Goal: Information Seeking & Learning: Understand process/instructions

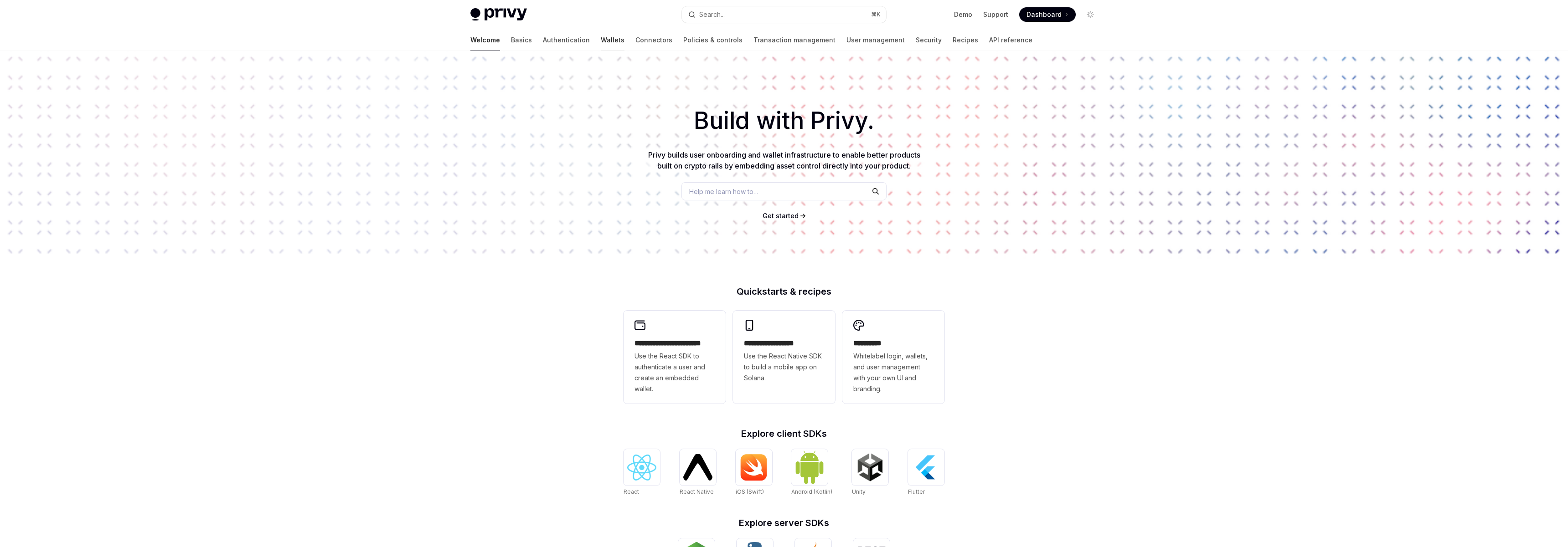
click at [601, 43] on link "Wallets" at bounding box center [612, 40] width 24 height 22
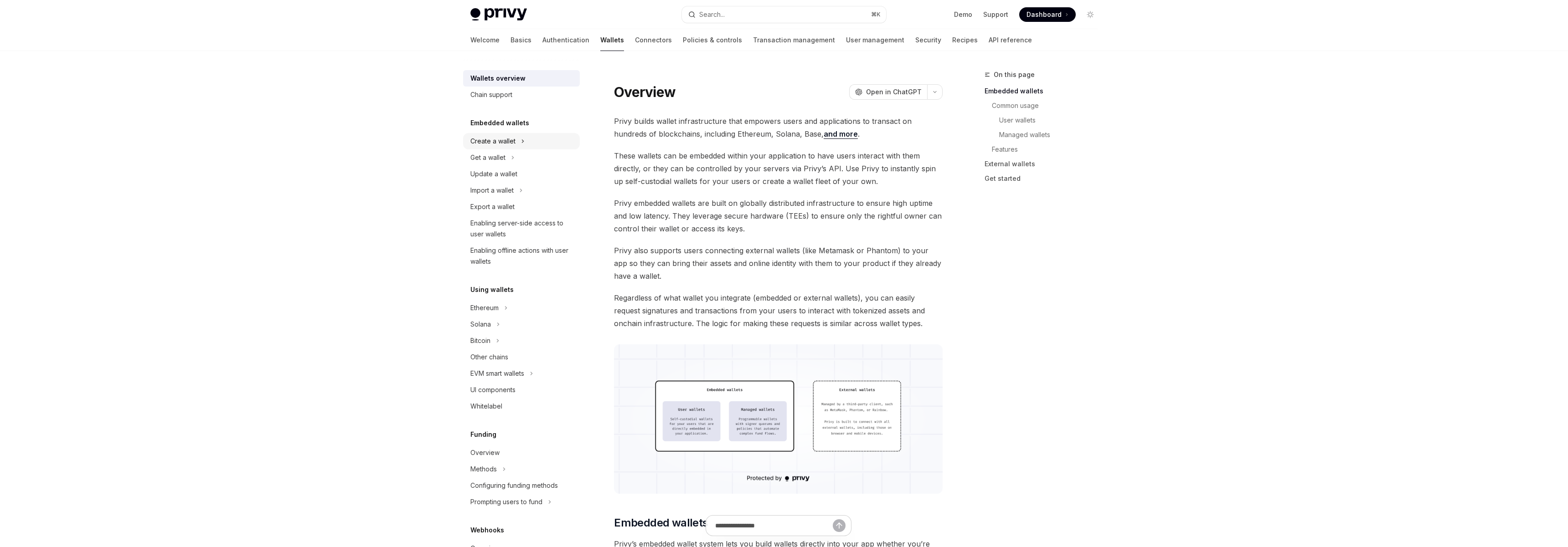
click at [499, 135] on div "Create a wallet" at bounding box center [522, 141] width 117 height 16
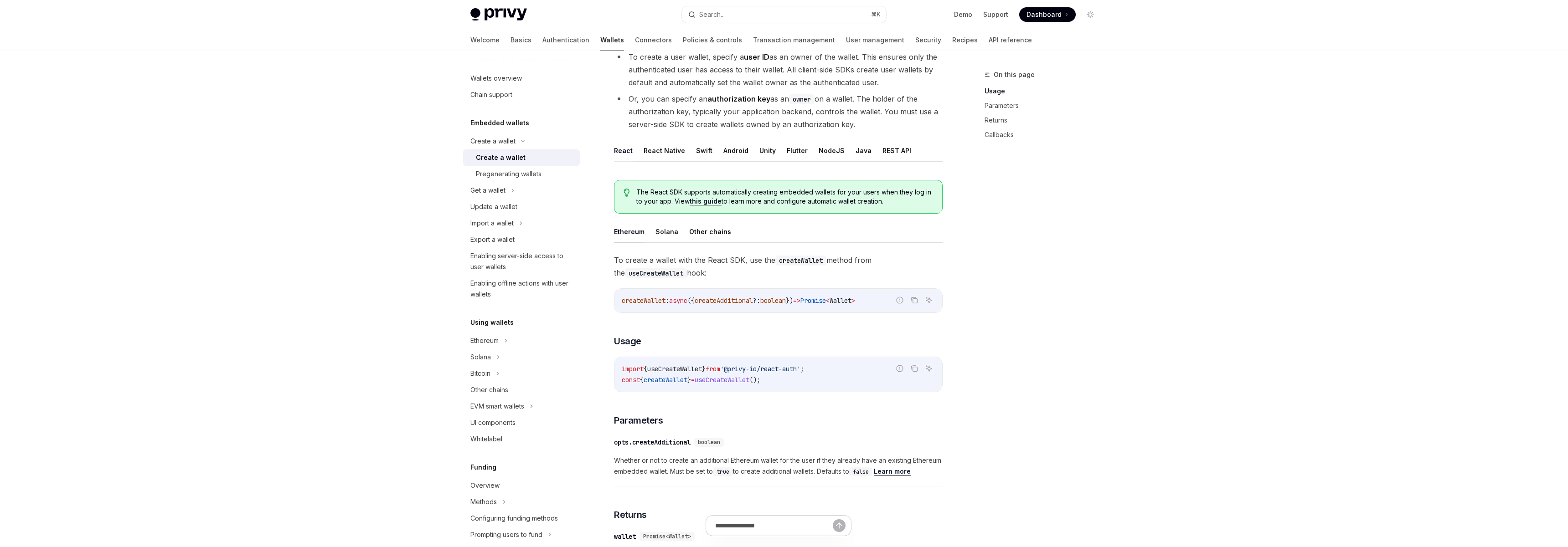
scroll to position [99, 0]
click at [893, 156] on button "REST API" at bounding box center [897, 150] width 29 height 21
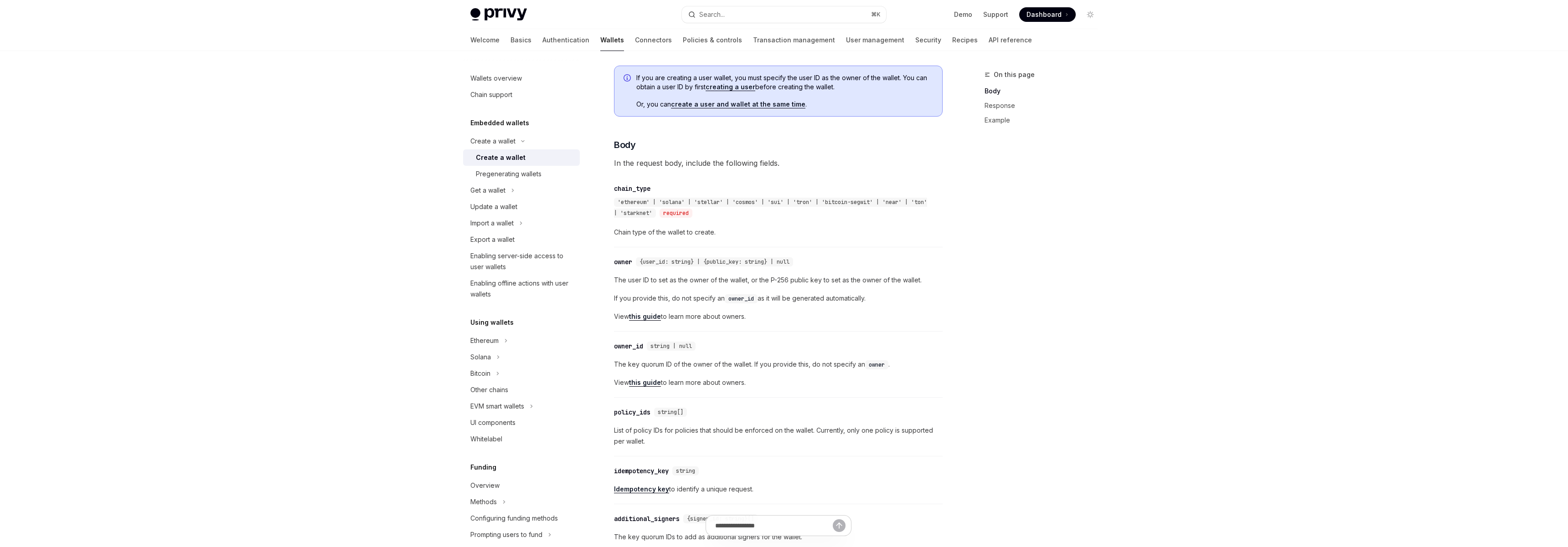
scroll to position [294, 0]
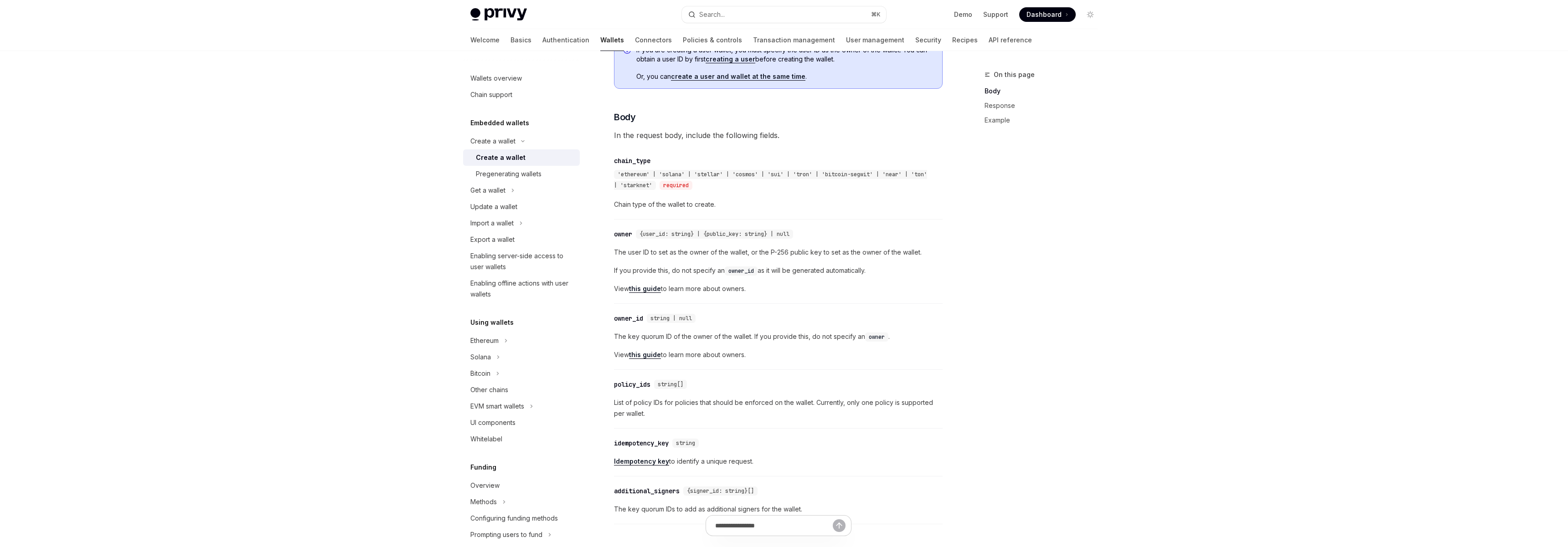
click at [740, 355] on span "View this guide to learn more about owners." at bounding box center [779, 355] width 329 height 11
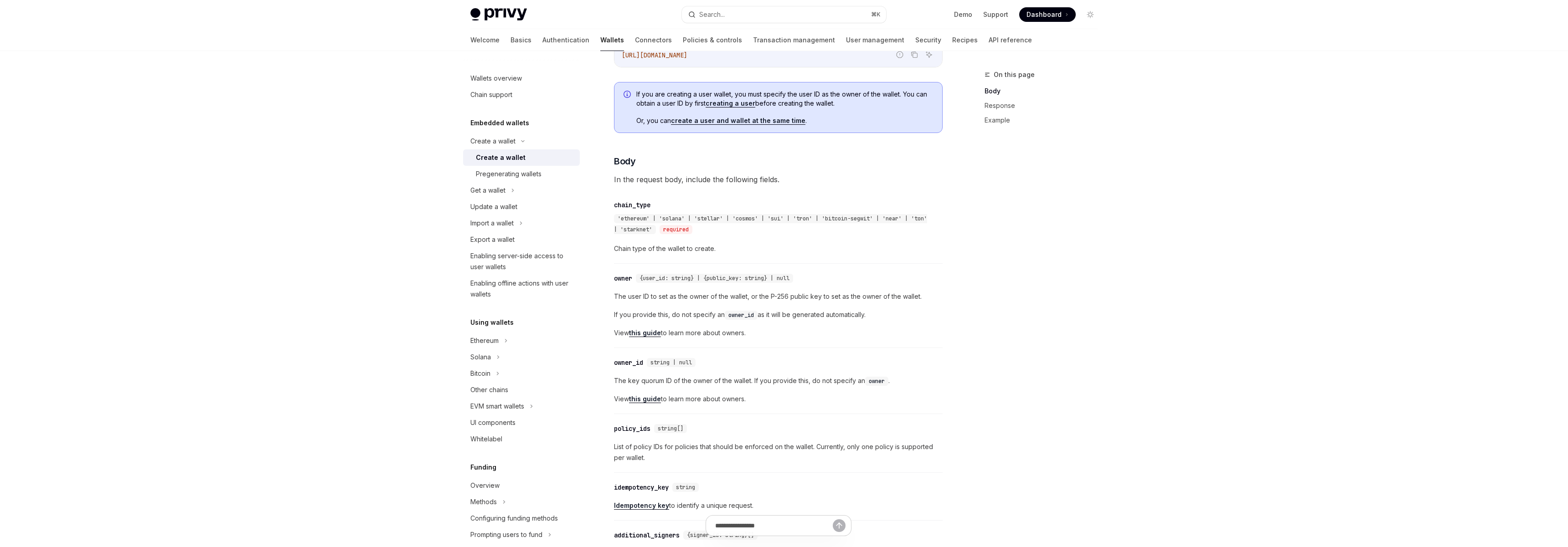
drag, startPoint x: 797, startPoint y: 94, endPoint x: 853, endPoint y: 100, distance: 56.3
click at [853, 100] on span "If you are creating a user wallet, you must specify the user ID as the owner of…" at bounding box center [784, 99] width 296 height 18
drag, startPoint x: 853, startPoint y: 100, endPoint x: 698, endPoint y: 94, distance: 155.1
click at [698, 94] on span "If you are creating a user wallet, you must specify the user ID as the owner of…" at bounding box center [784, 99] width 296 height 18
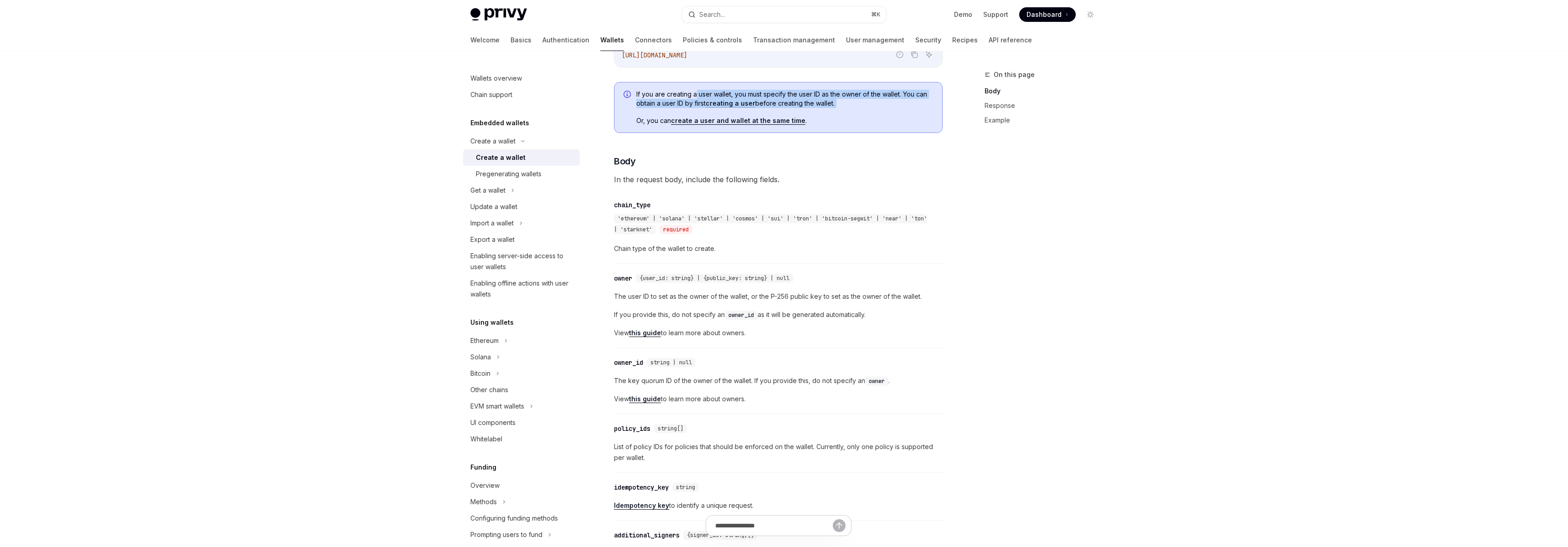
click at [698, 94] on span "If you are creating a user wallet, you must specify the user ID as the owner of…" at bounding box center [784, 99] width 296 height 18
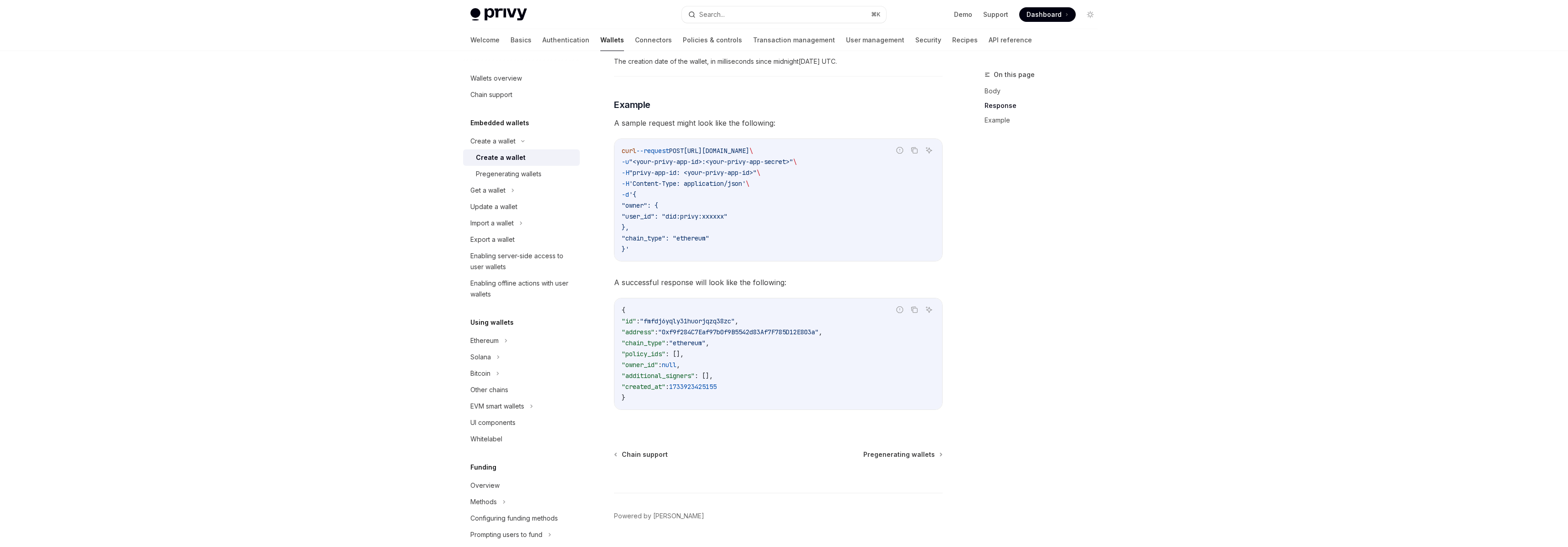
scroll to position [1207, 0]
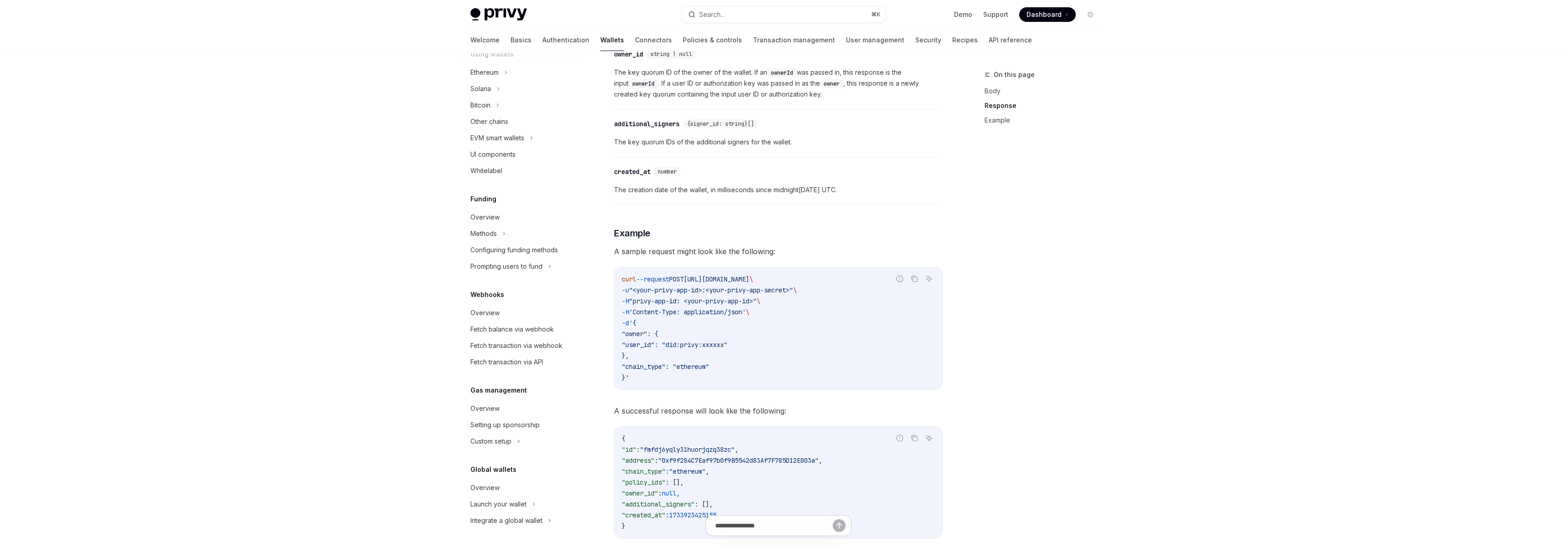
scroll to position [1183, 0]
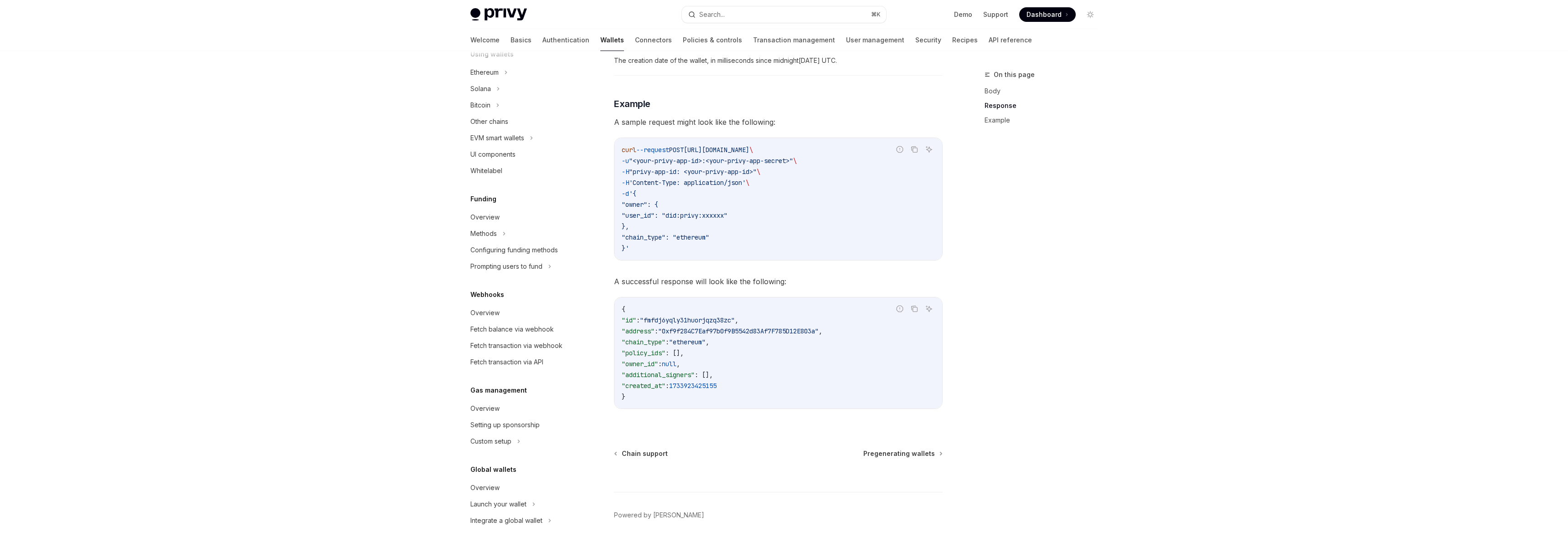
click at [658, 363] on span ""owner_id"" at bounding box center [640, 364] width 37 height 8
click at [661, 351] on span ""policy_ids"" at bounding box center [643, 353] width 44 height 8
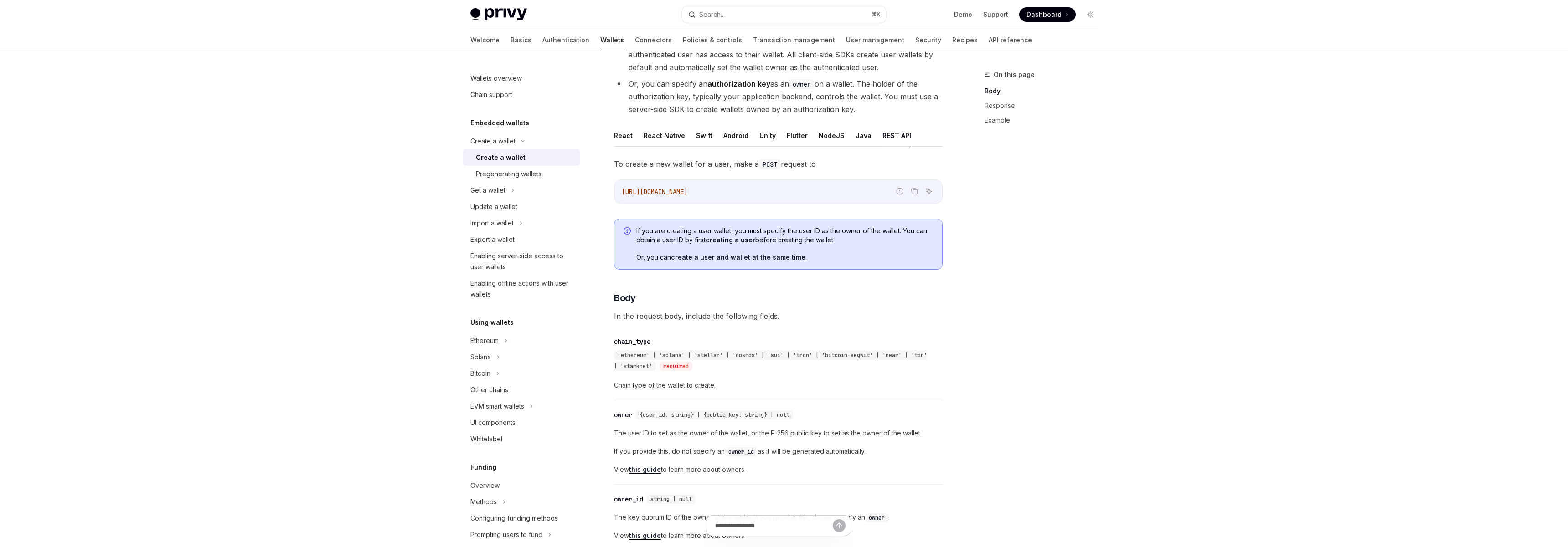
scroll to position [0, 0]
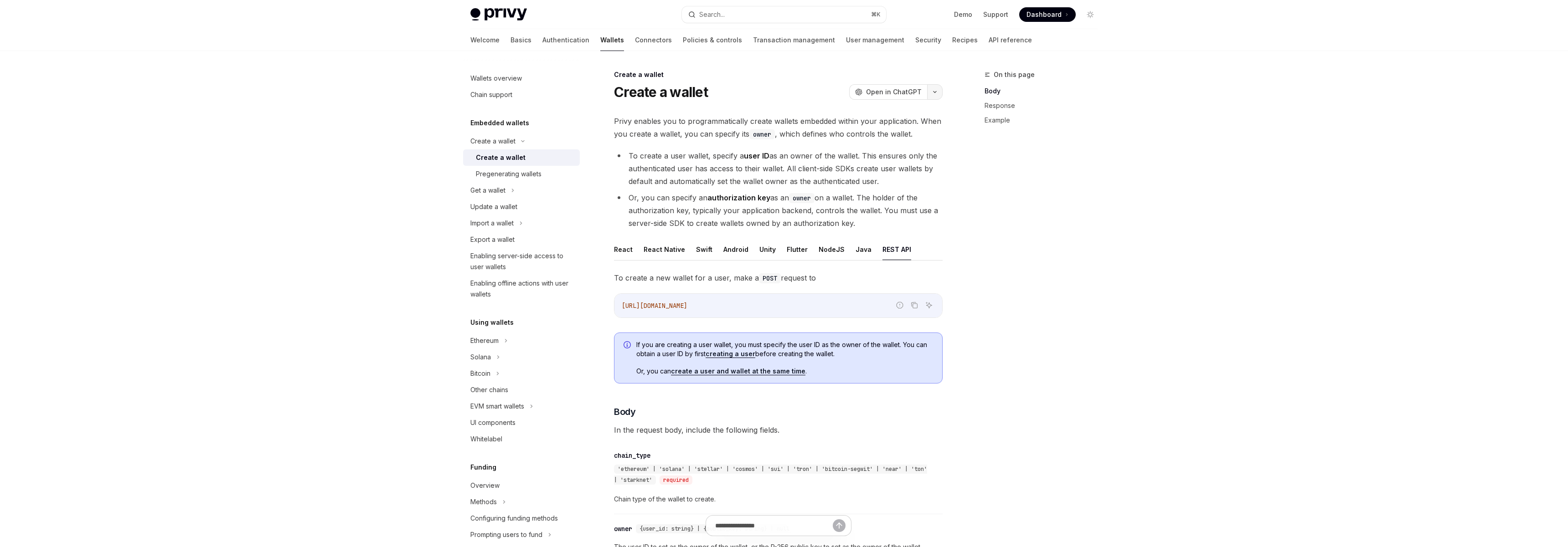
click at [936, 90] on icon "button" at bounding box center [935, 92] width 11 height 4
click at [886, 158] on div "Copy page" at bounding box center [891, 155] width 89 height 9
click at [930, 96] on button "button" at bounding box center [934, 92] width 15 height 15
click at [909, 155] on div "Copy page" at bounding box center [891, 155] width 89 height 9
click at [600, 38] on link "Wallets" at bounding box center [612, 40] width 24 height 22
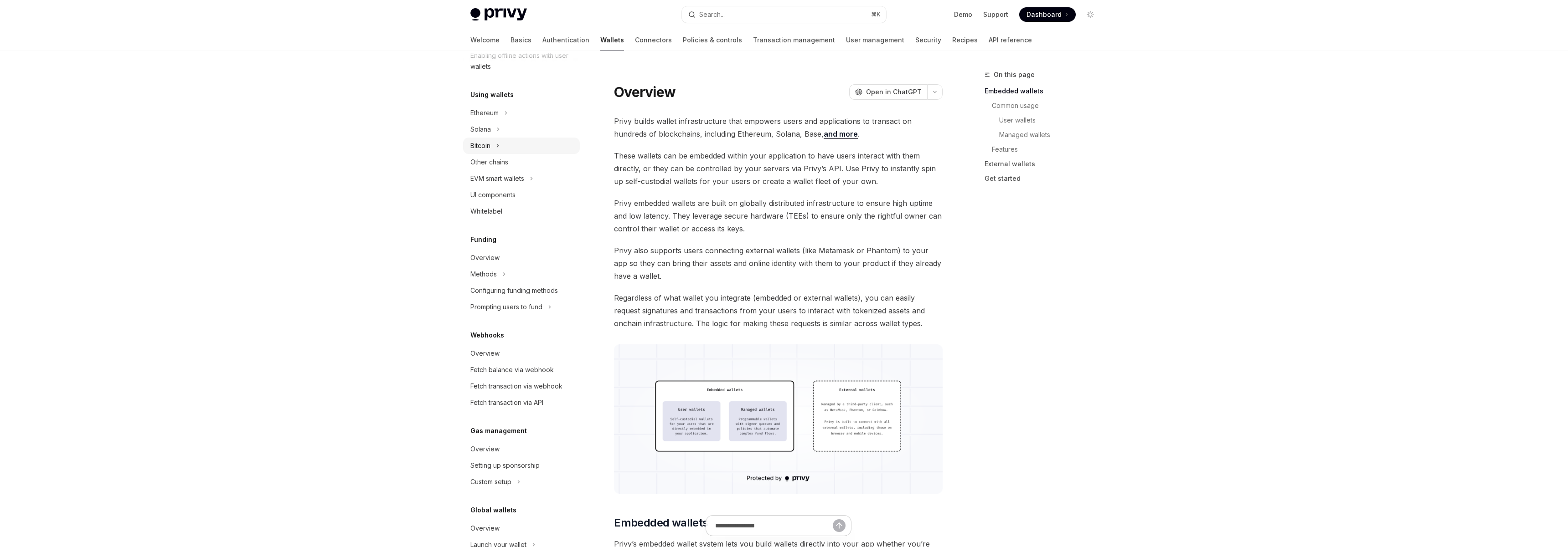
scroll to position [268, 0]
click at [493, 215] on div "Overview" at bounding box center [485, 217] width 29 height 11
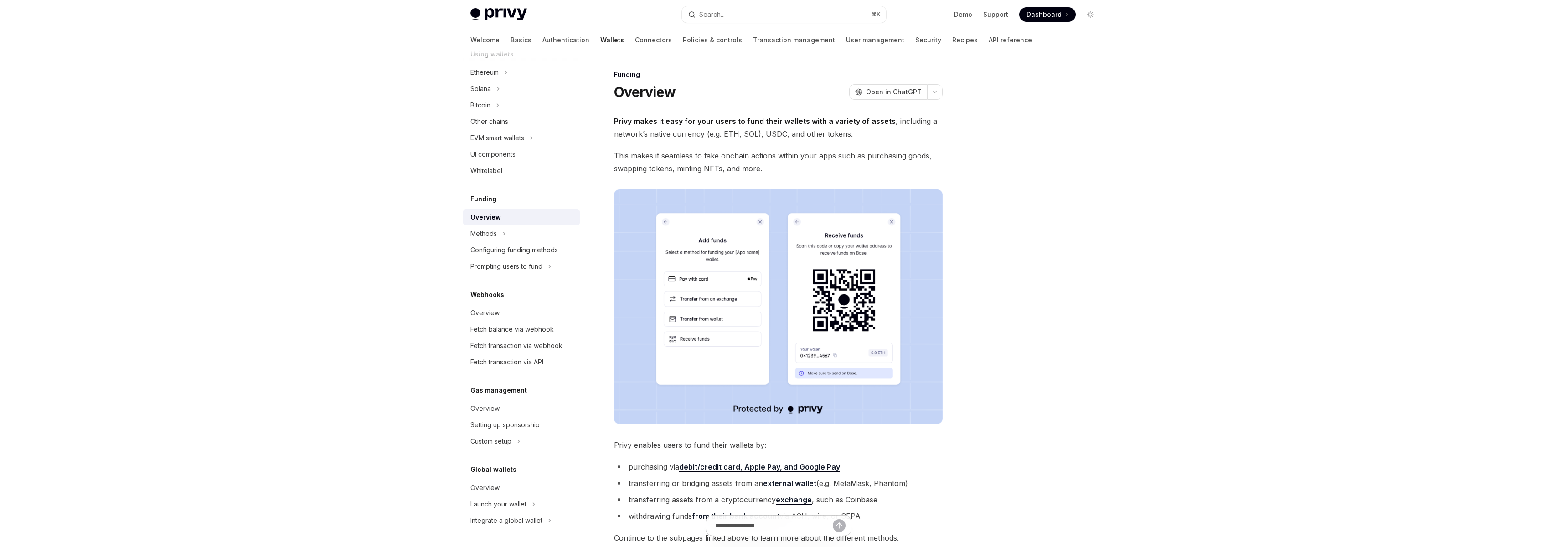
scroll to position [179, 0]
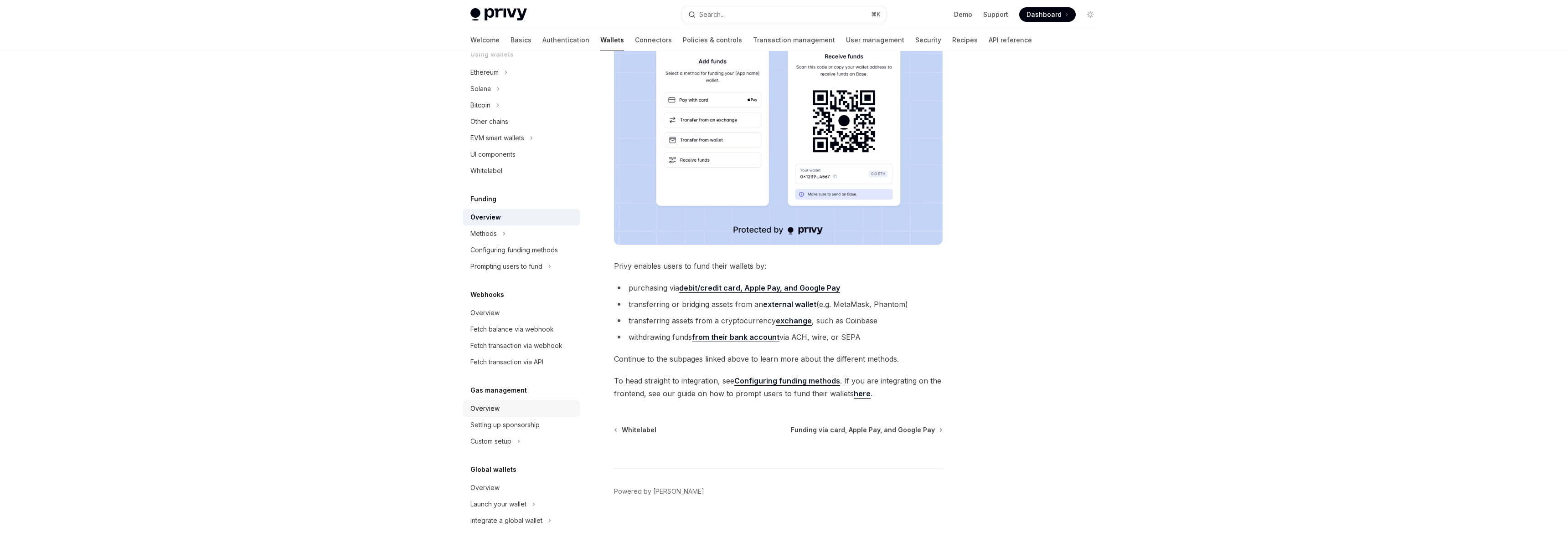
click at [521, 401] on link "Overview" at bounding box center [522, 408] width 117 height 16
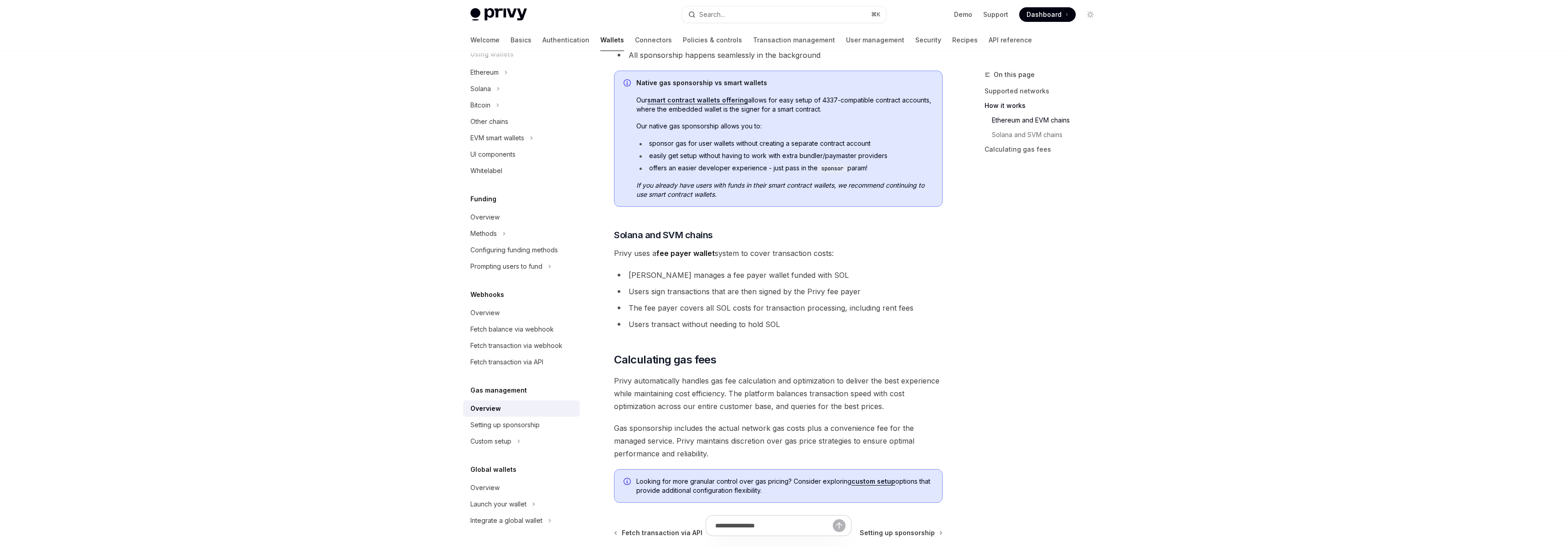
scroll to position [537, 0]
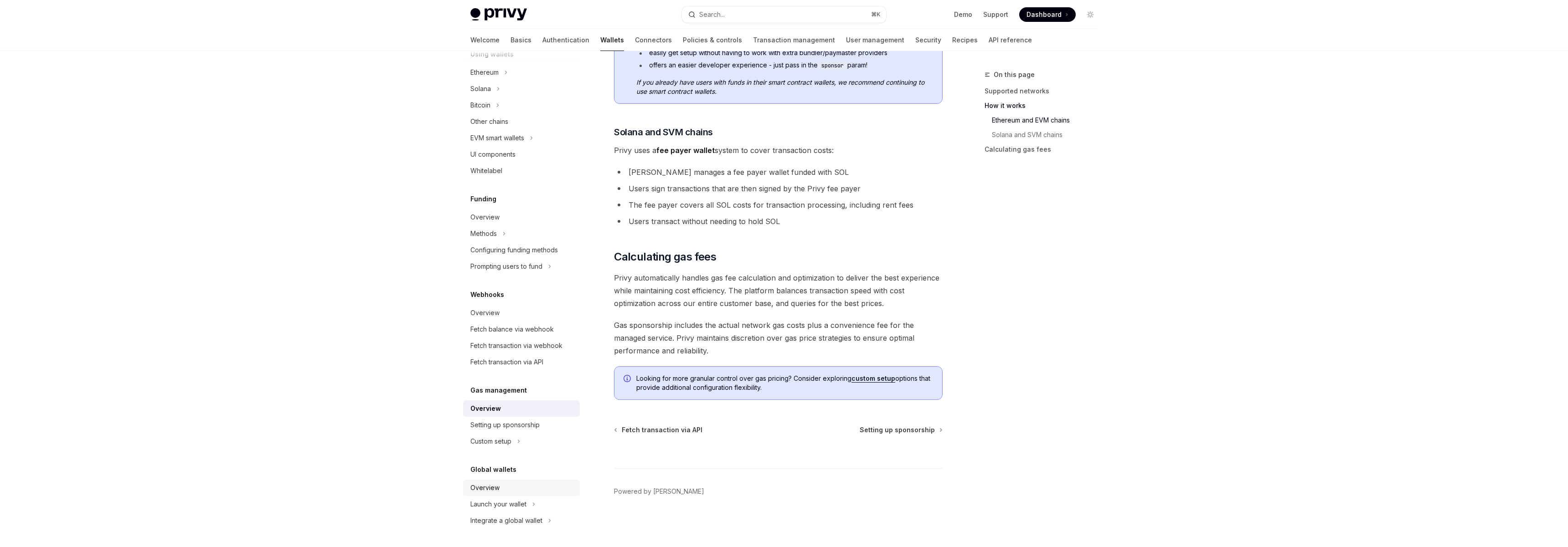
click at [494, 489] on div "Overview" at bounding box center [485, 488] width 29 height 11
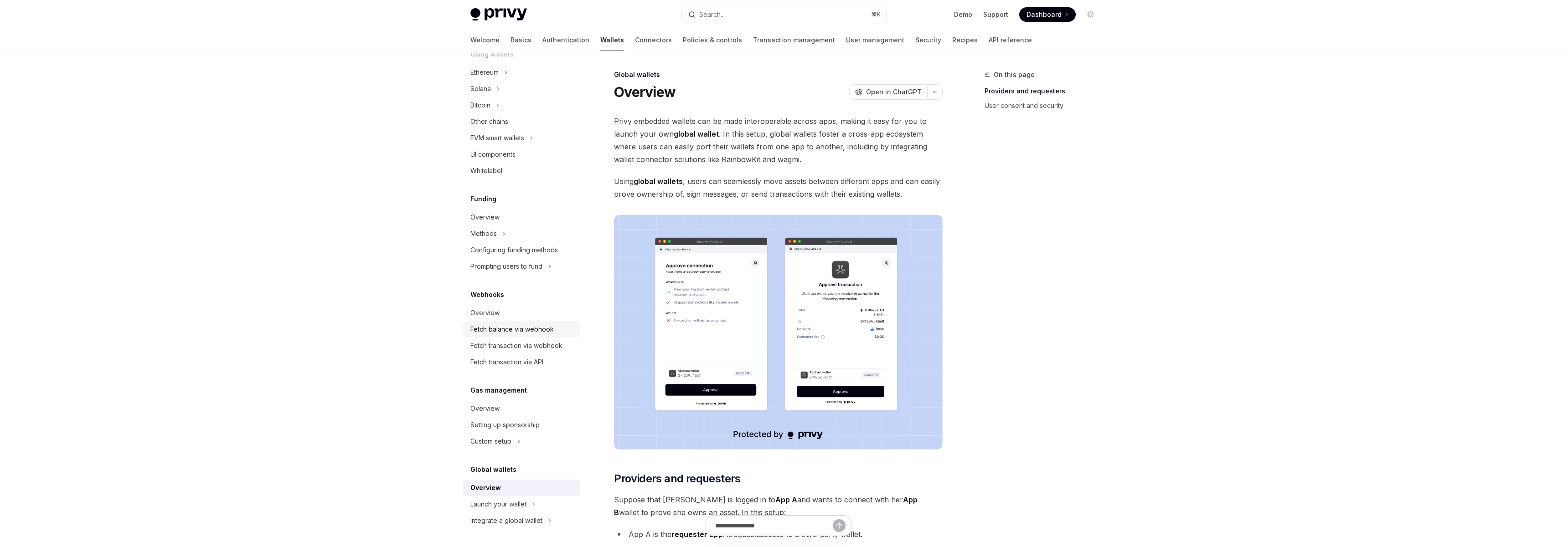
click at [536, 335] on link "Fetch balance via webhook" at bounding box center [522, 329] width 117 height 16
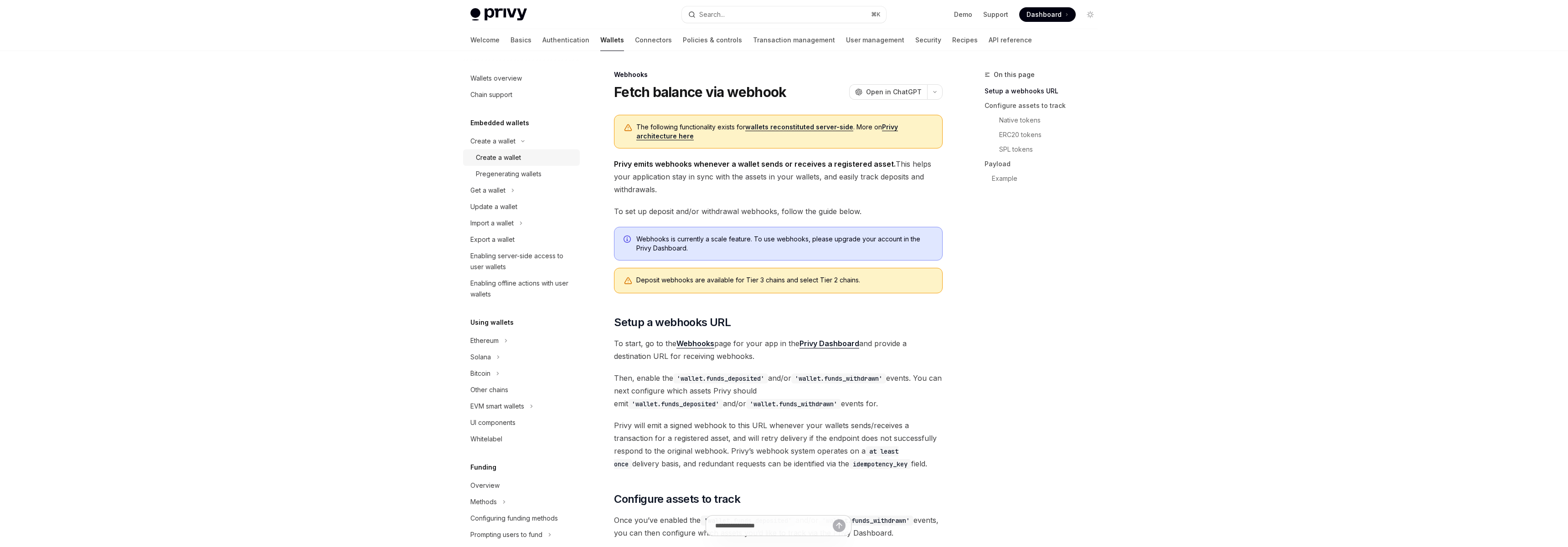
click at [520, 160] on div "Create a wallet" at bounding box center [499, 158] width 45 height 11
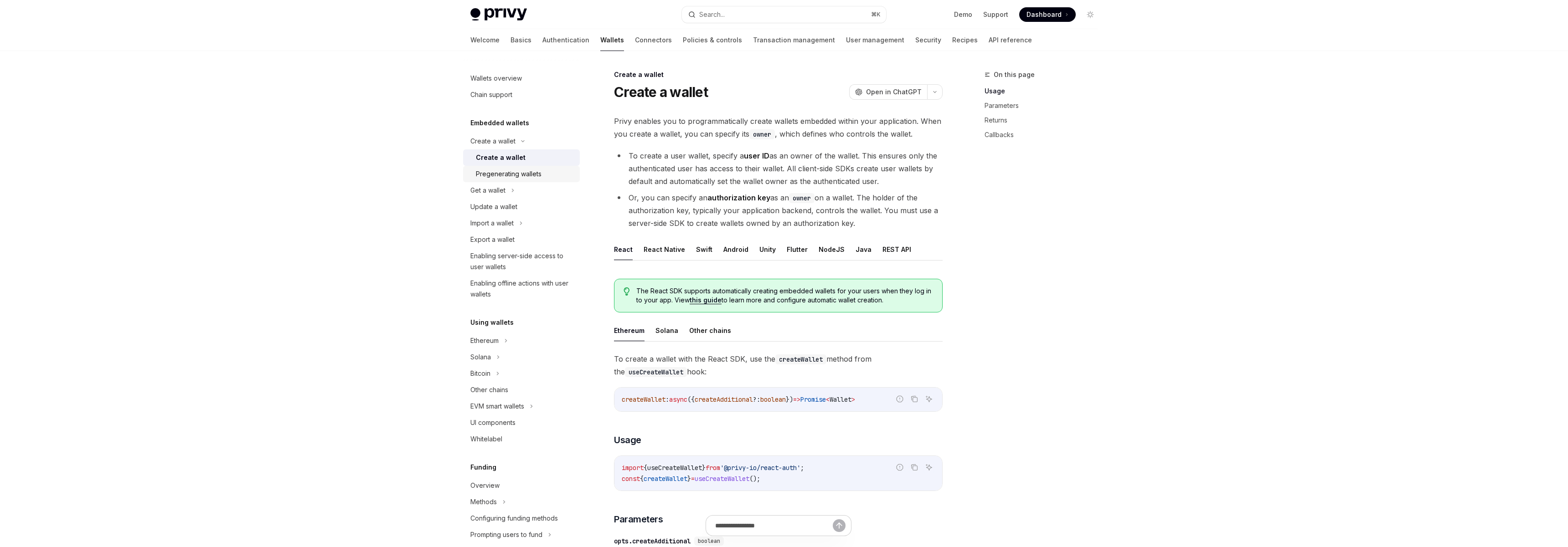
click at [520, 170] on div "Pregenerating wallets" at bounding box center [509, 174] width 66 height 11
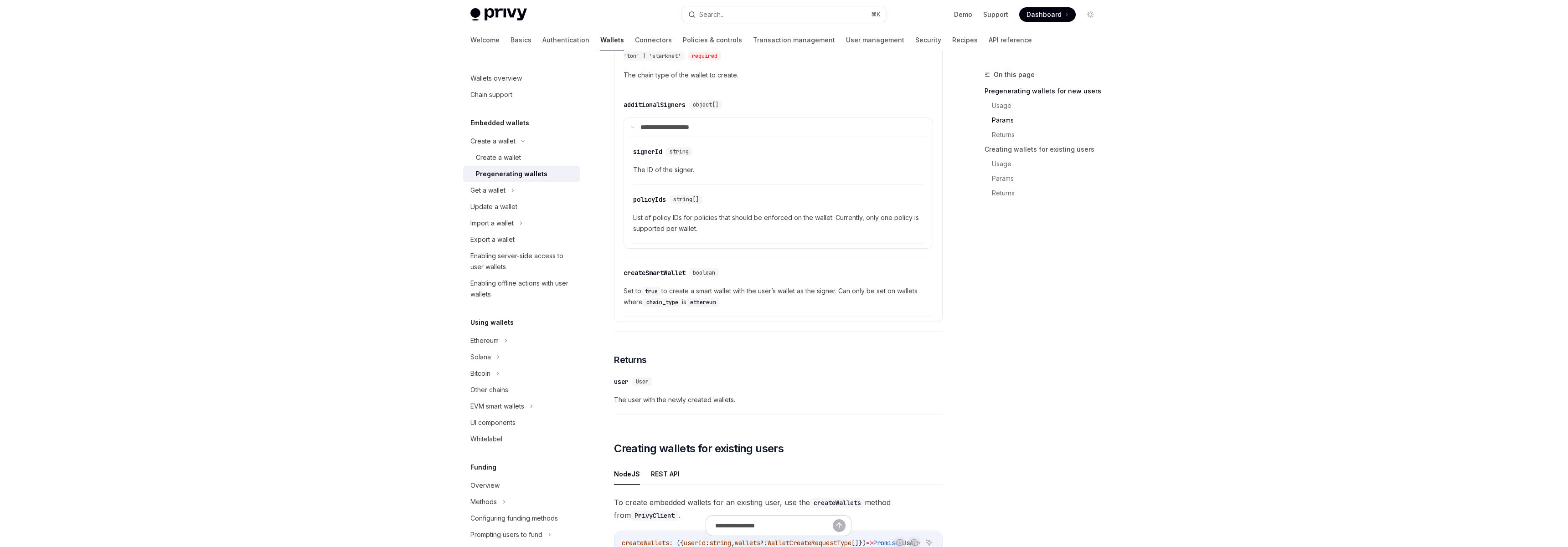
scroll to position [913, 0]
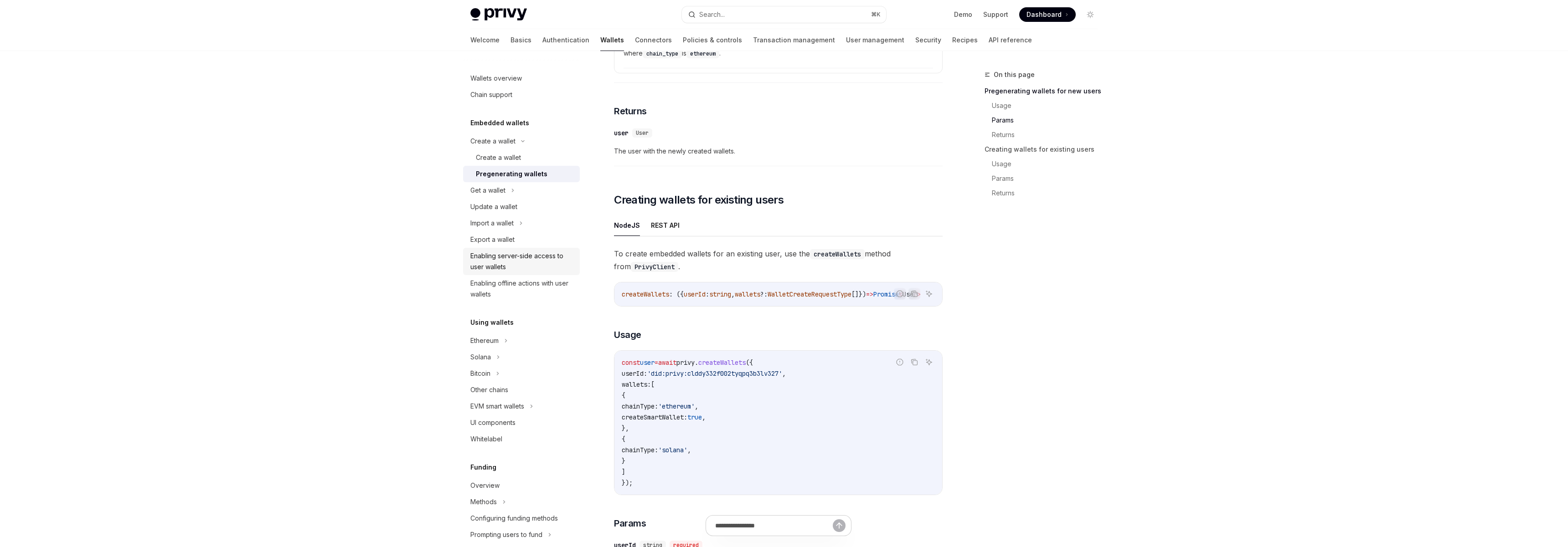
click at [536, 270] on div "Enabling server-side access to user wallets" at bounding box center [522, 262] width 104 height 22
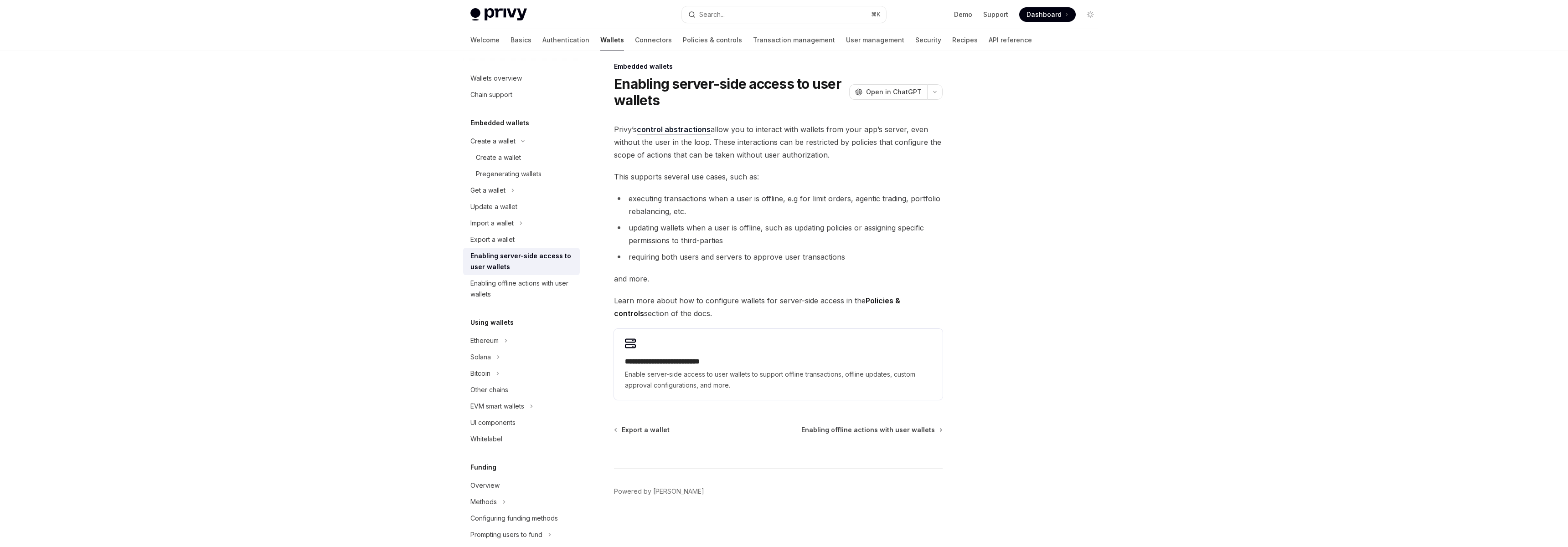
scroll to position [8, 0]
click at [683, 43] on link "Policies & controls" at bounding box center [712, 40] width 59 height 22
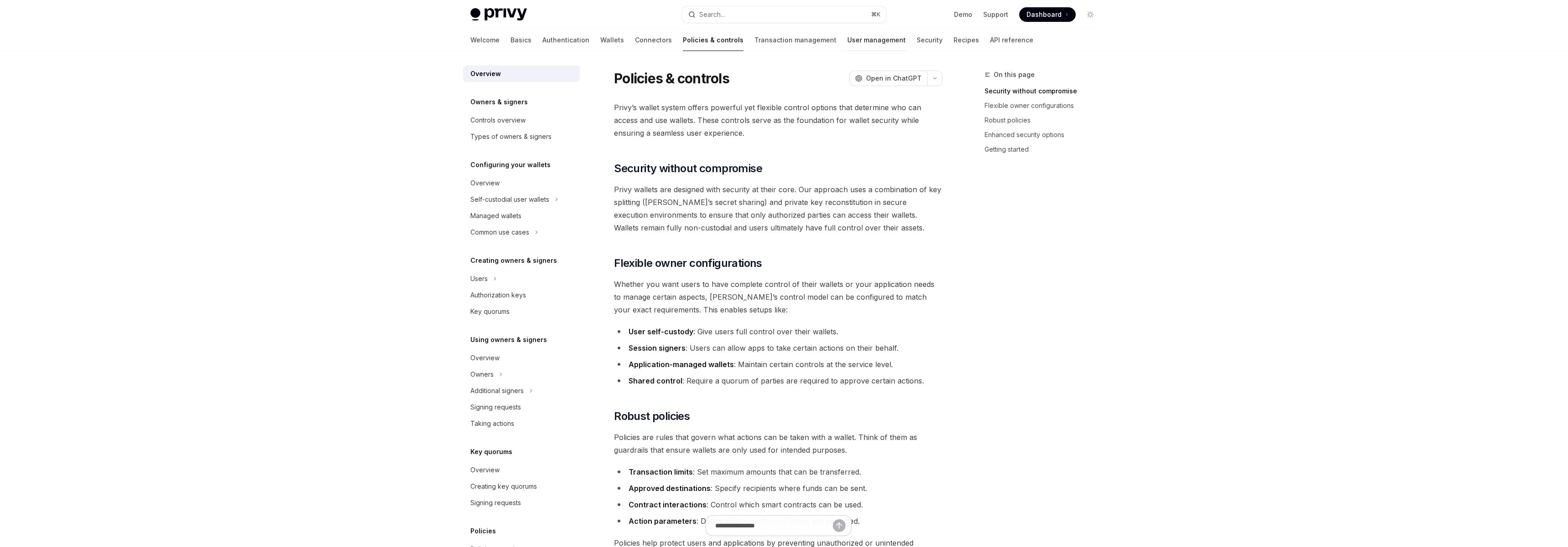
click at [847, 48] on link "User management" at bounding box center [877, 40] width 58 height 22
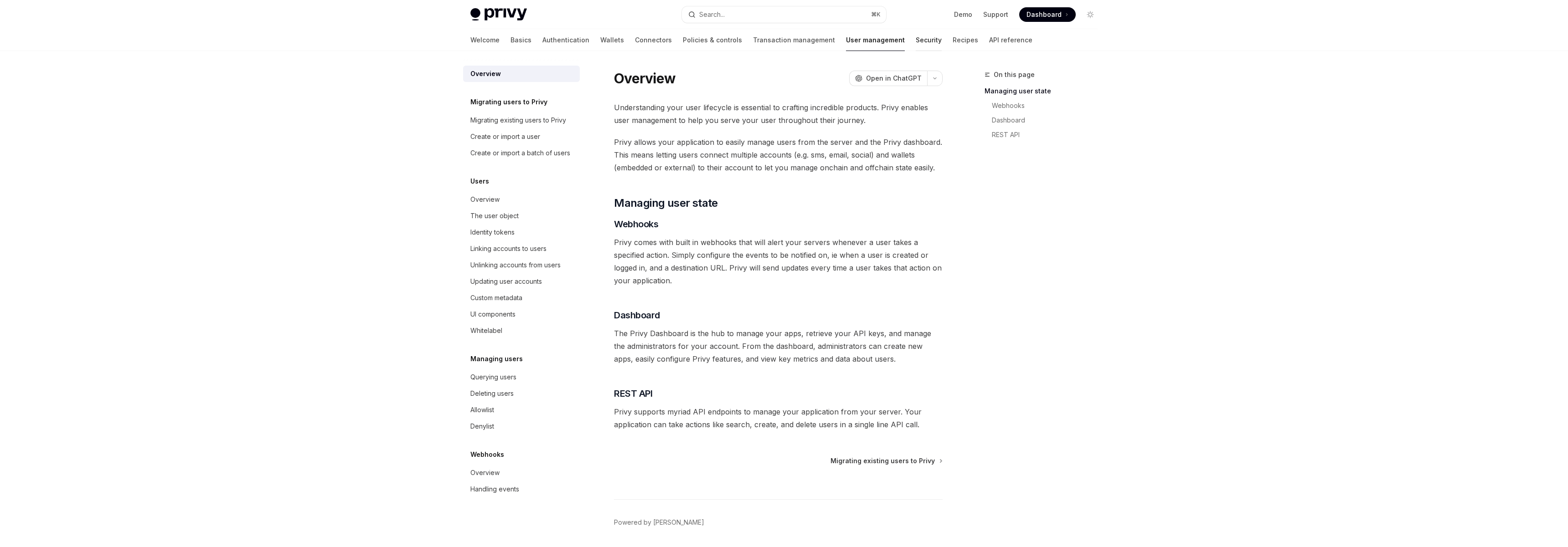
click at [915, 46] on link "Security" at bounding box center [928, 40] width 26 height 22
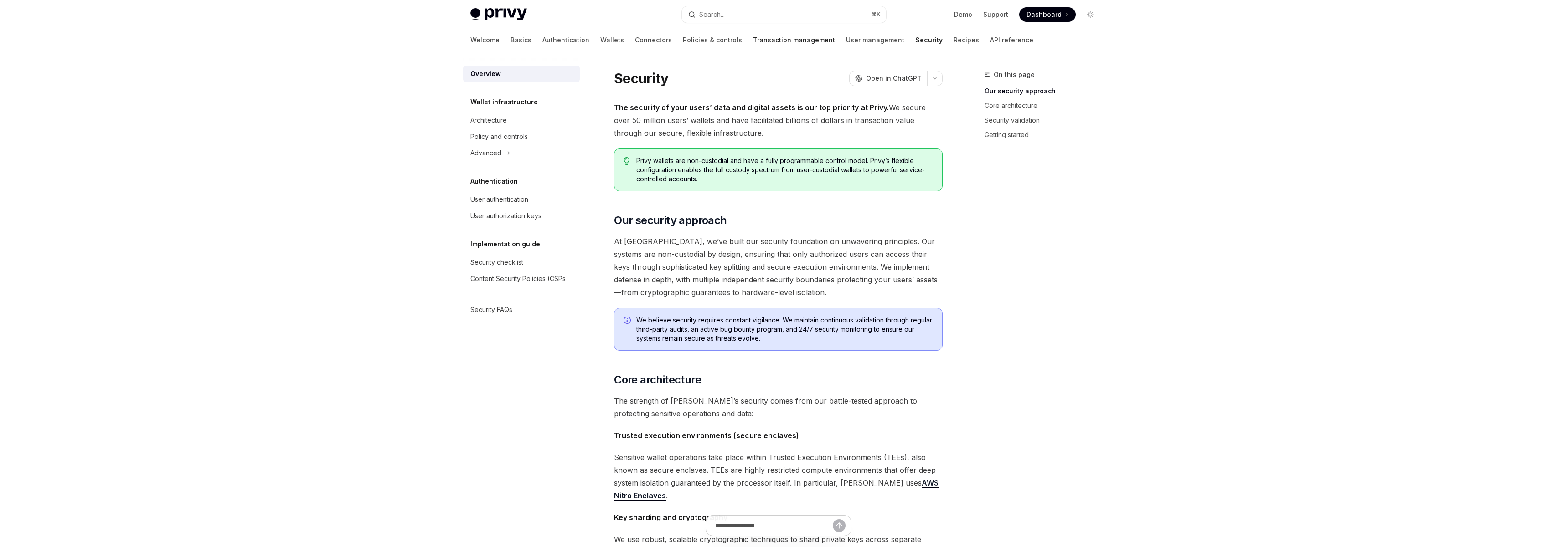
click at [753, 40] on link "Transaction management" at bounding box center [794, 40] width 82 height 22
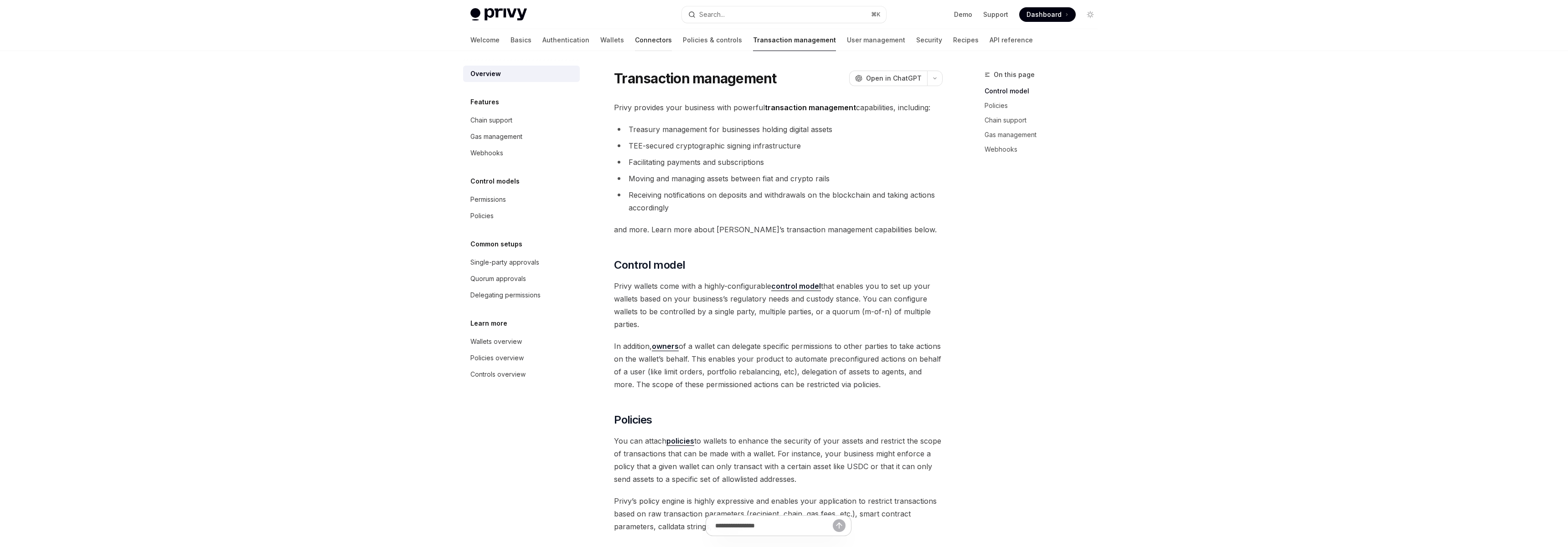
click at [635, 43] on link "Connectors" at bounding box center [653, 40] width 37 height 22
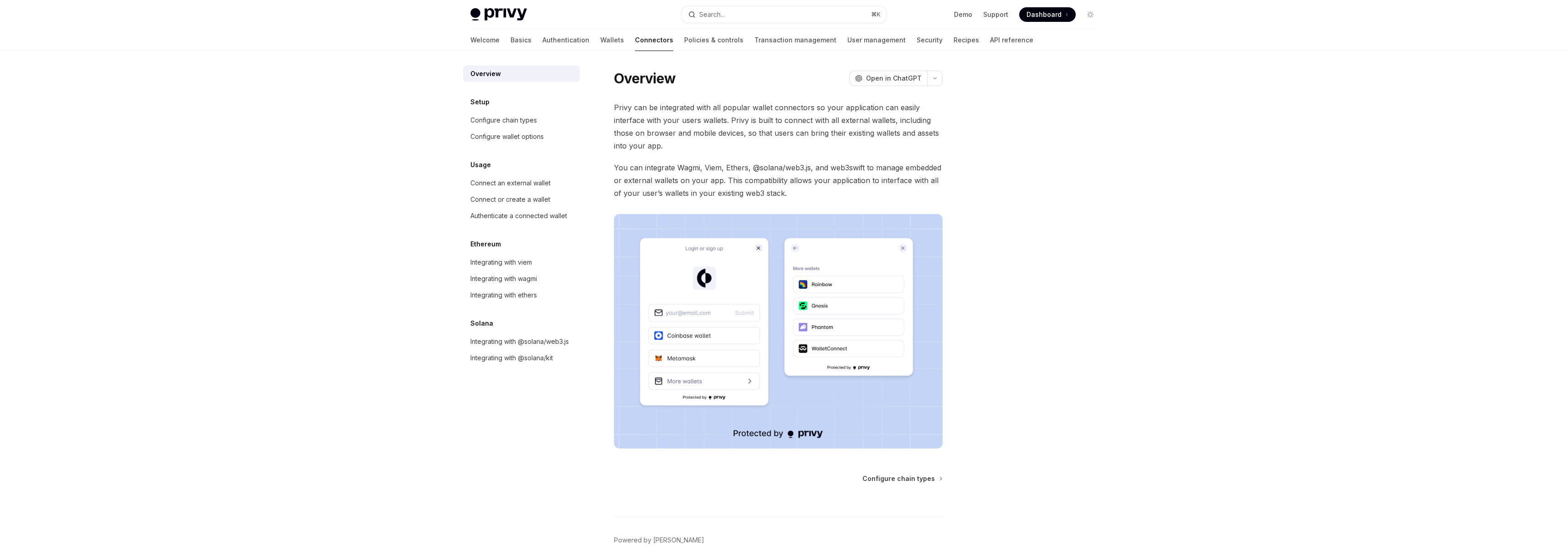
click at [491, 44] on div "Welcome Basics Authentication Wallets Connectors Policies & controls Transactio…" at bounding box center [752, 40] width 563 height 22
click at [511, 40] on link "Basics" at bounding box center [521, 40] width 21 height 22
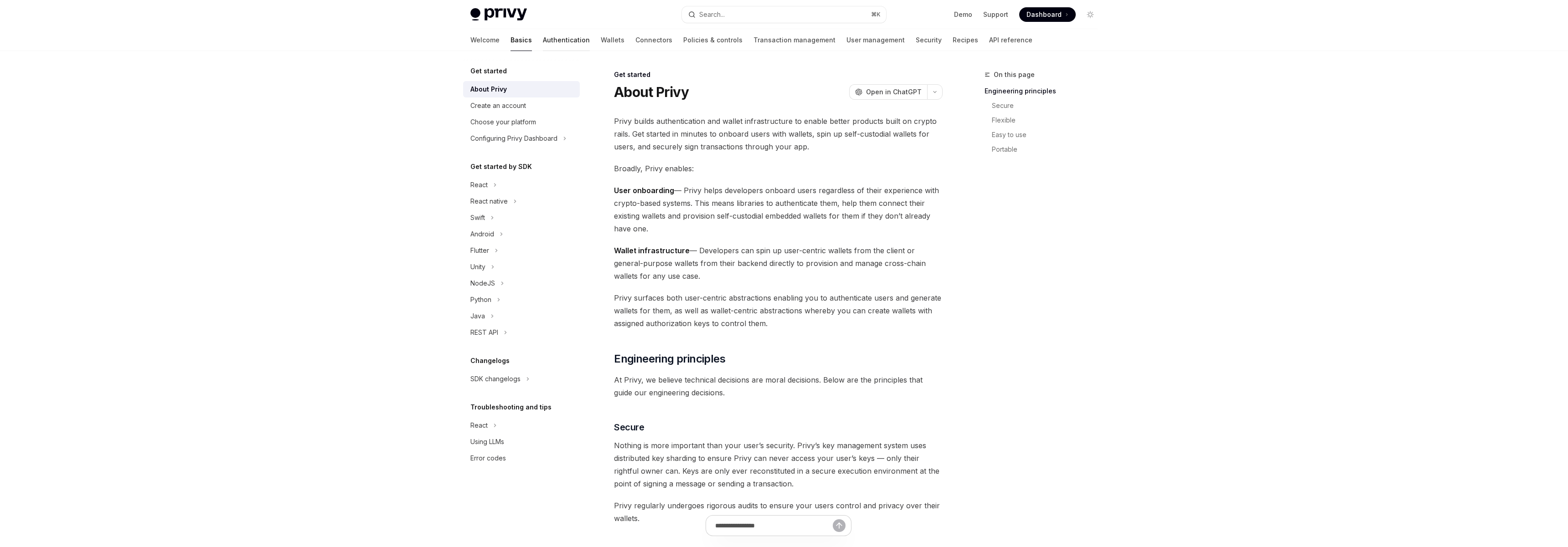
click at [543, 48] on link "Authentication" at bounding box center [566, 40] width 47 height 22
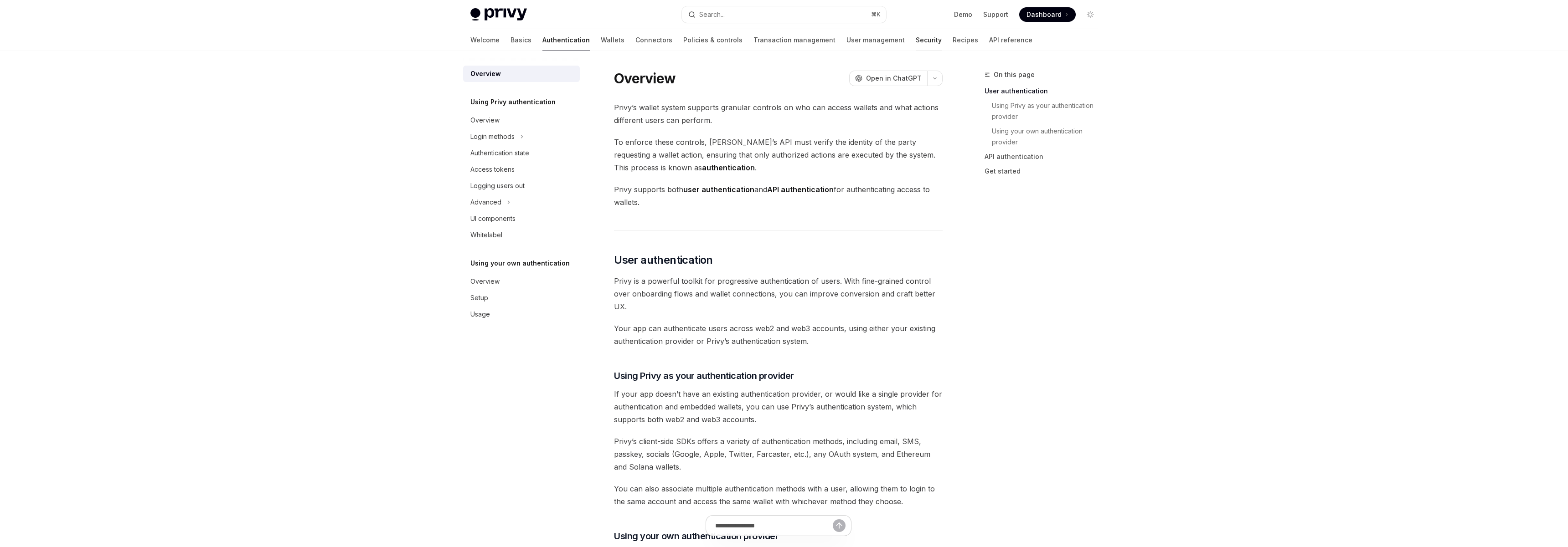
click at [915, 40] on link "Security" at bounding box center [928, 40] width 26 height 22
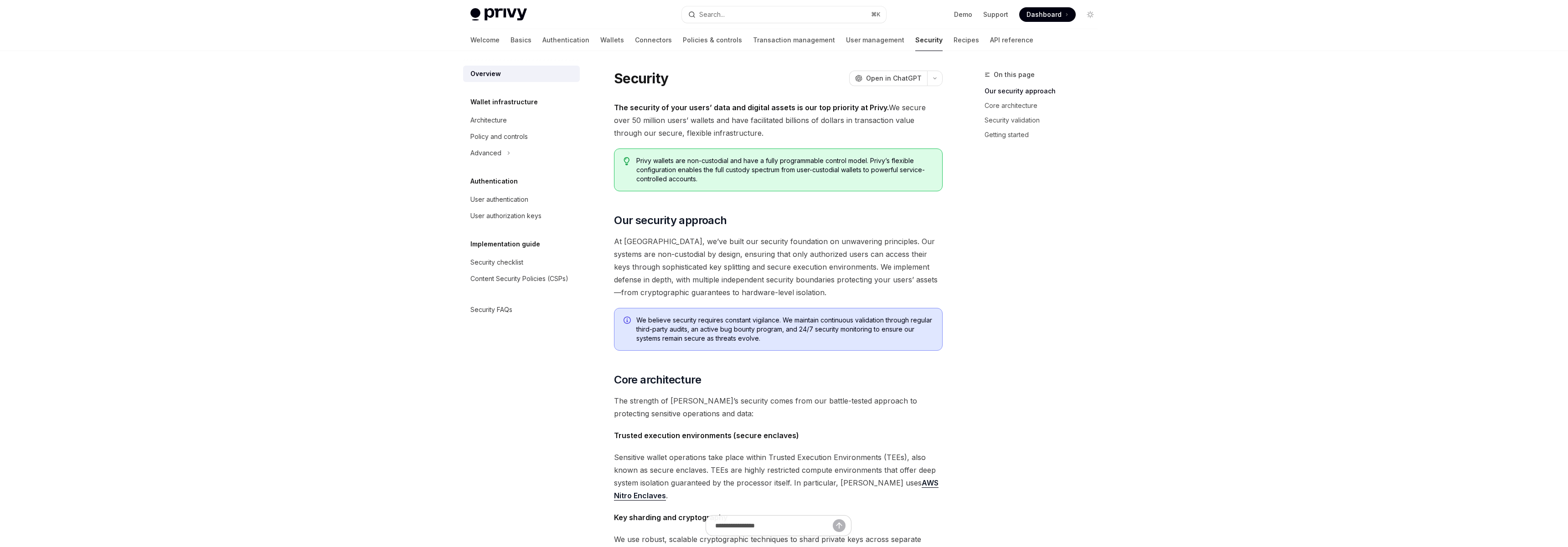
click at [553, 41] on div "Welcome Basics Authentication Wallets Connectors Policies & controls Transactio…" at bounding box center [752, 40] width 563 height 22
click at [600, 41] on link "Wallets" at bounding box center [612, 40] width 24 height 22
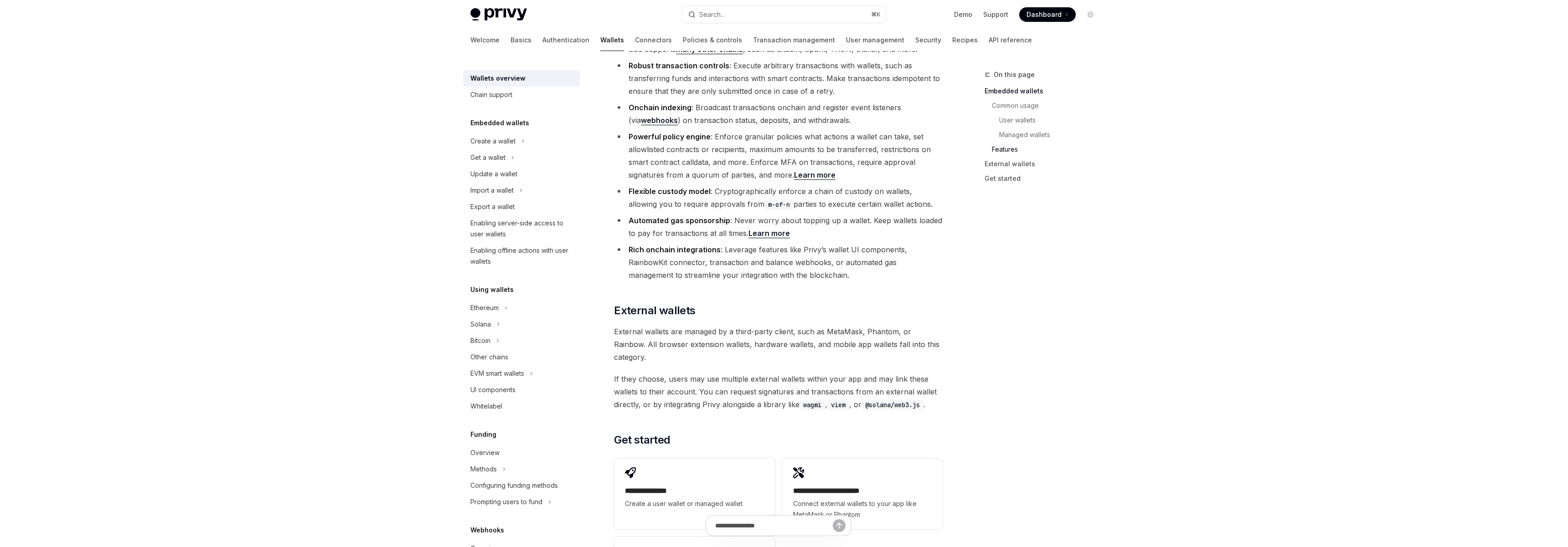
scroll to position [1278, 0]
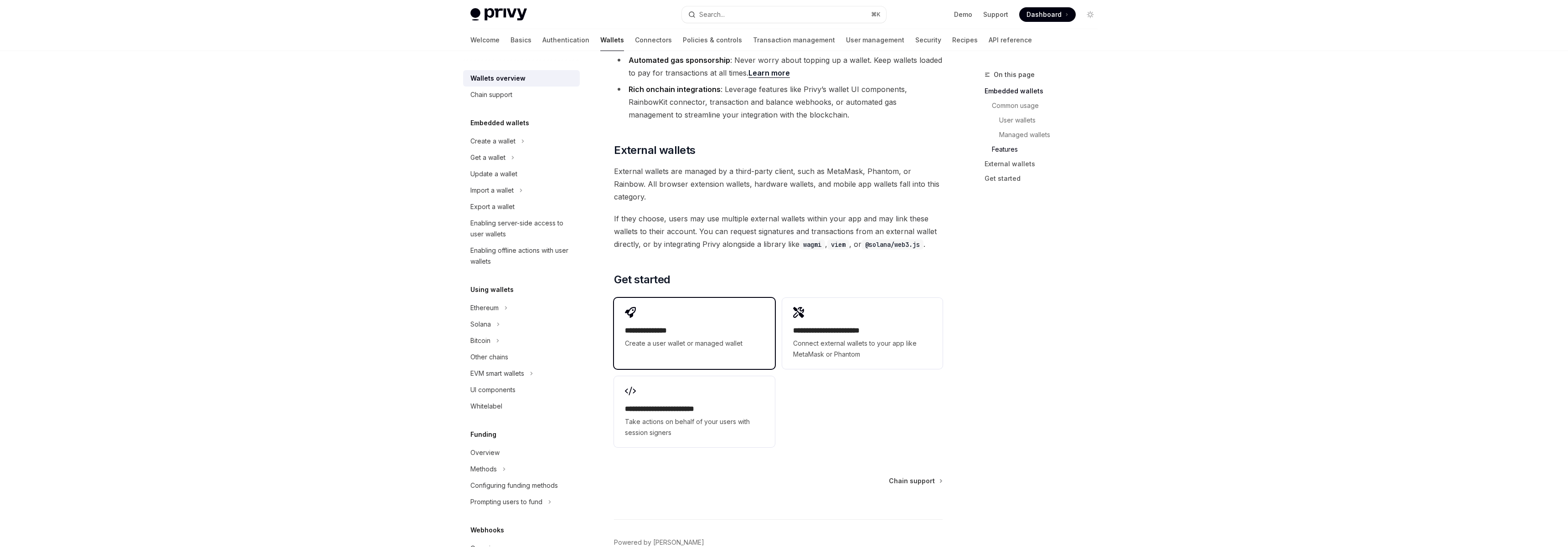
click at [671, 338] on span "Create a user wallet or managed wallet" at bounding box center [695, 344] width 139 height 11
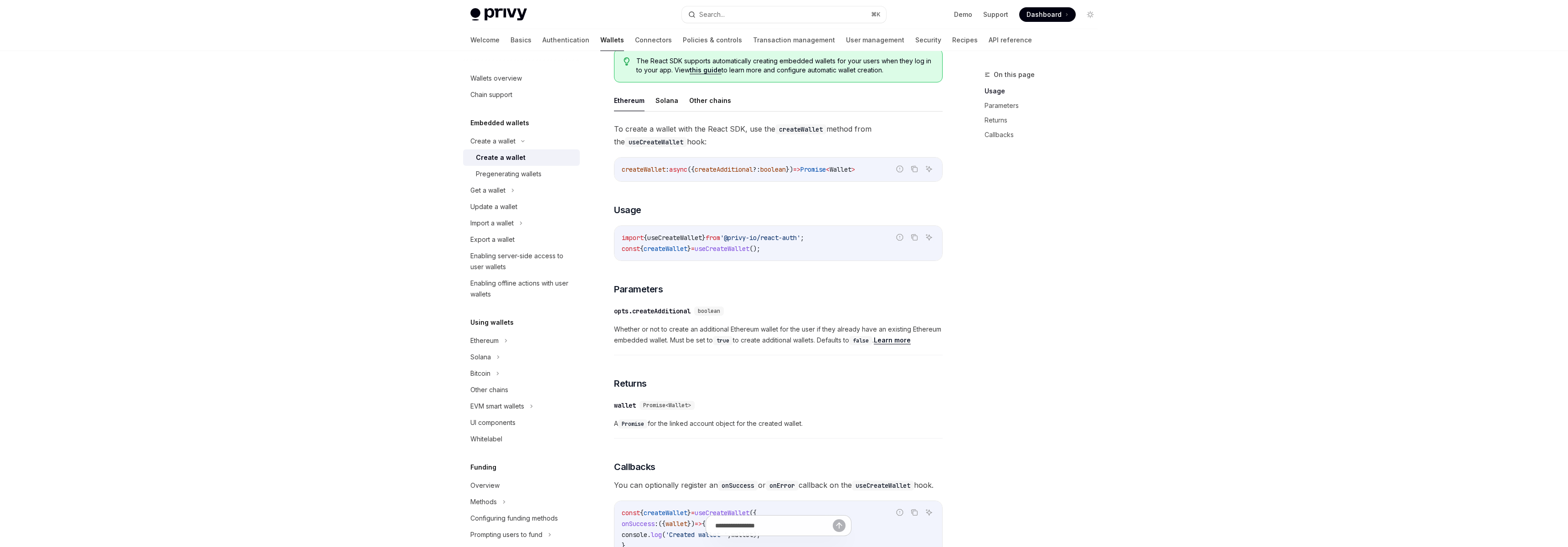
scroll to position [108, 0]
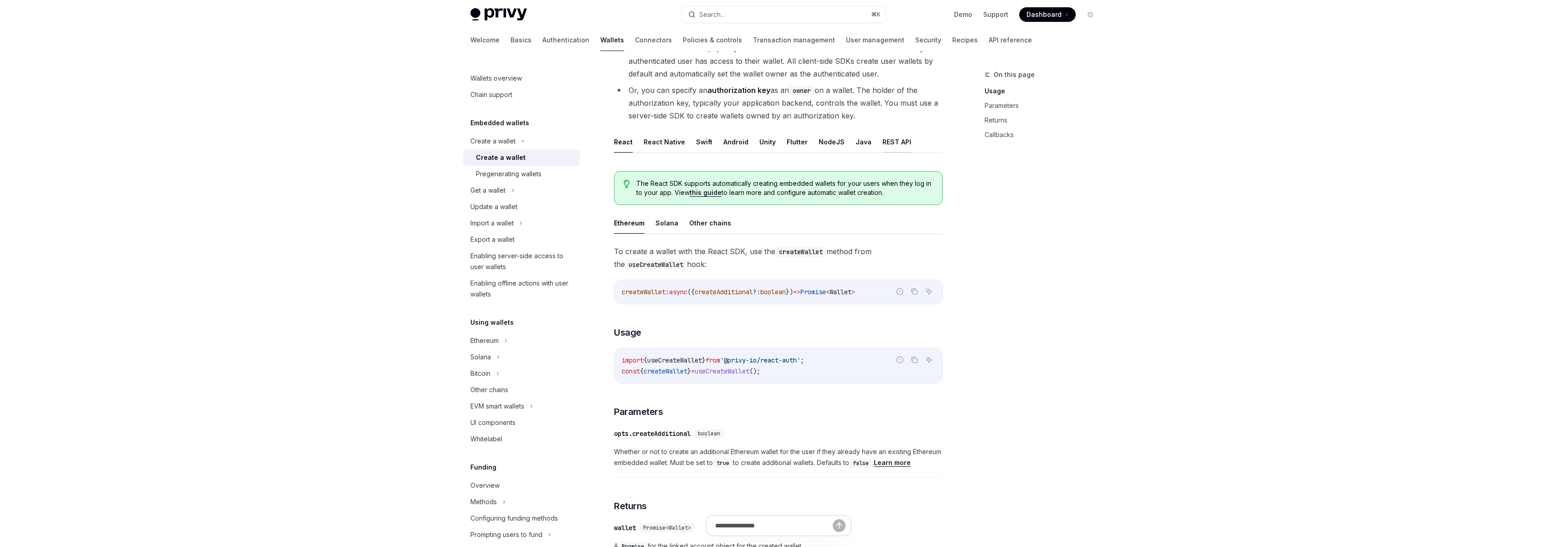
click at [889, 146] on button "REST API" at bounding box center [897, 142] width 29 height 21
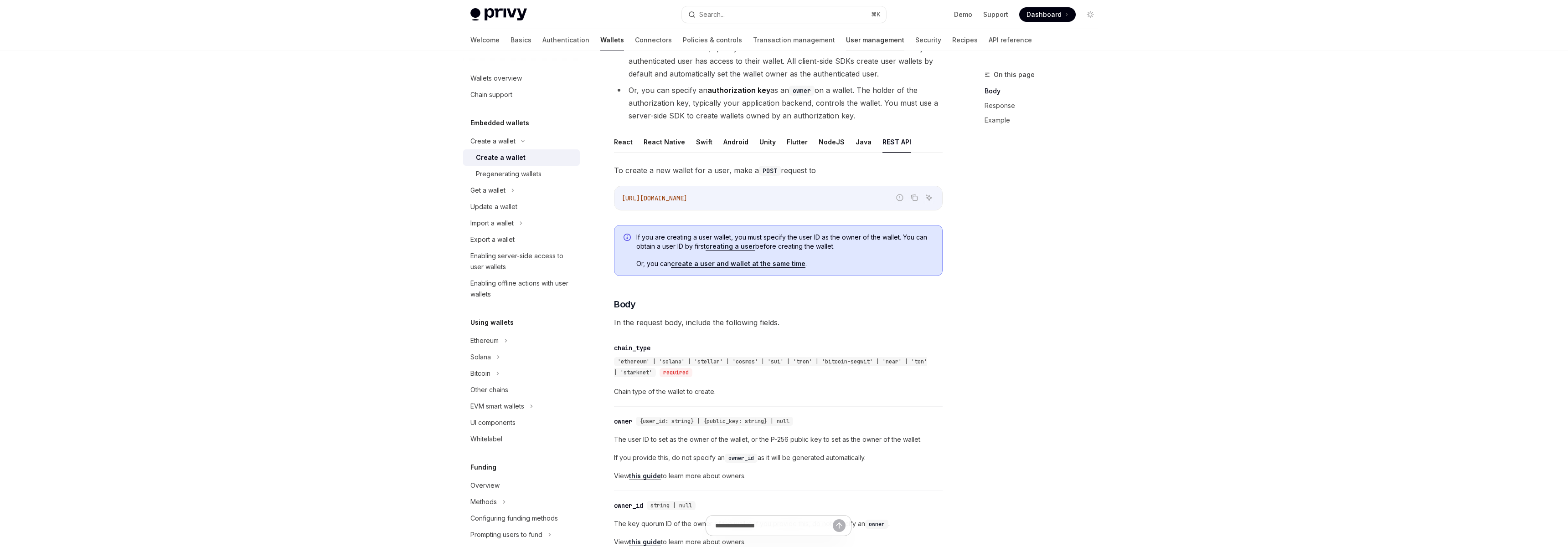
click at [846, 33] on link "User management" at bounding box center [875, 40] width 58 height 22
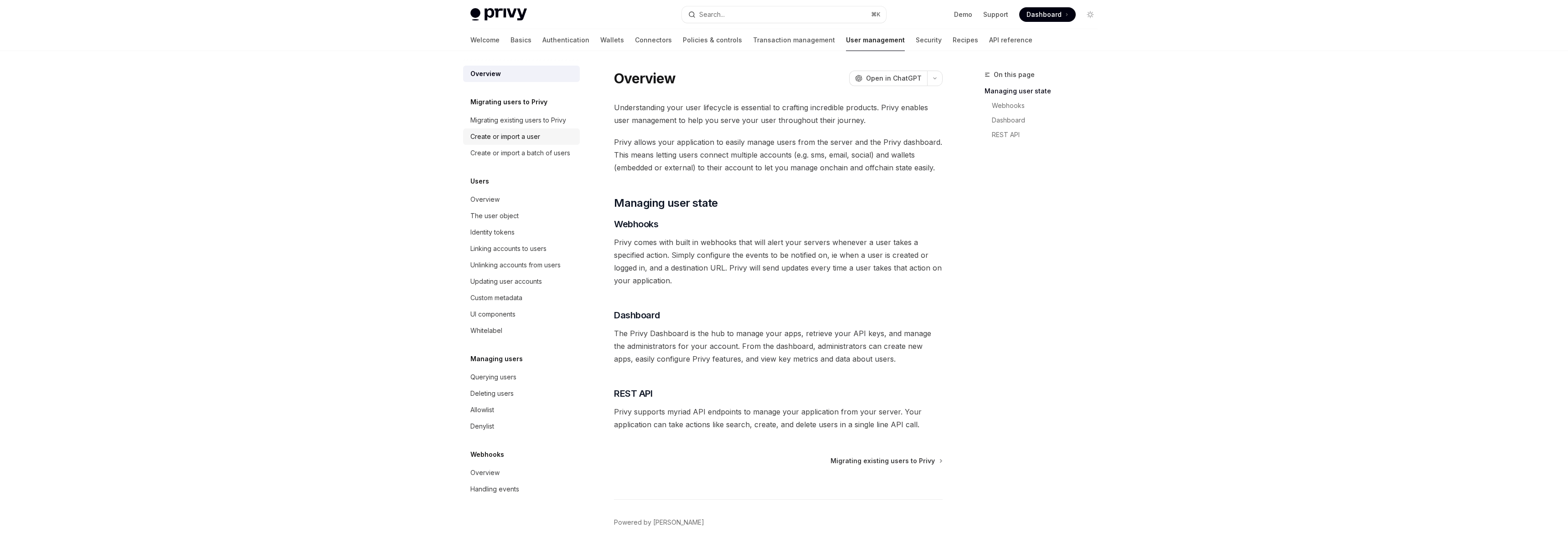
click at [511, 131] on div "Create or import a user" at bounding box center [505, 137] width 70 height 11
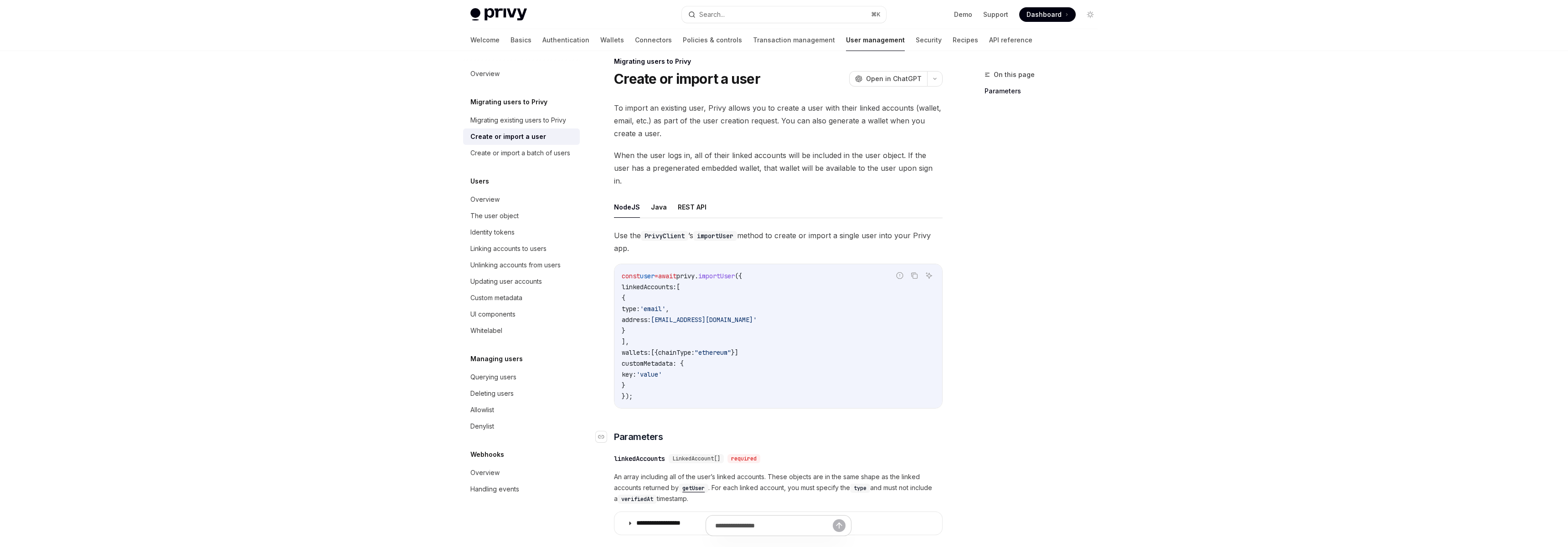
scroll to position [13, 0]
click at [687, 196] on button "REST API" at bounding box center [692, 206] width 29 height 21
type textarea "*"
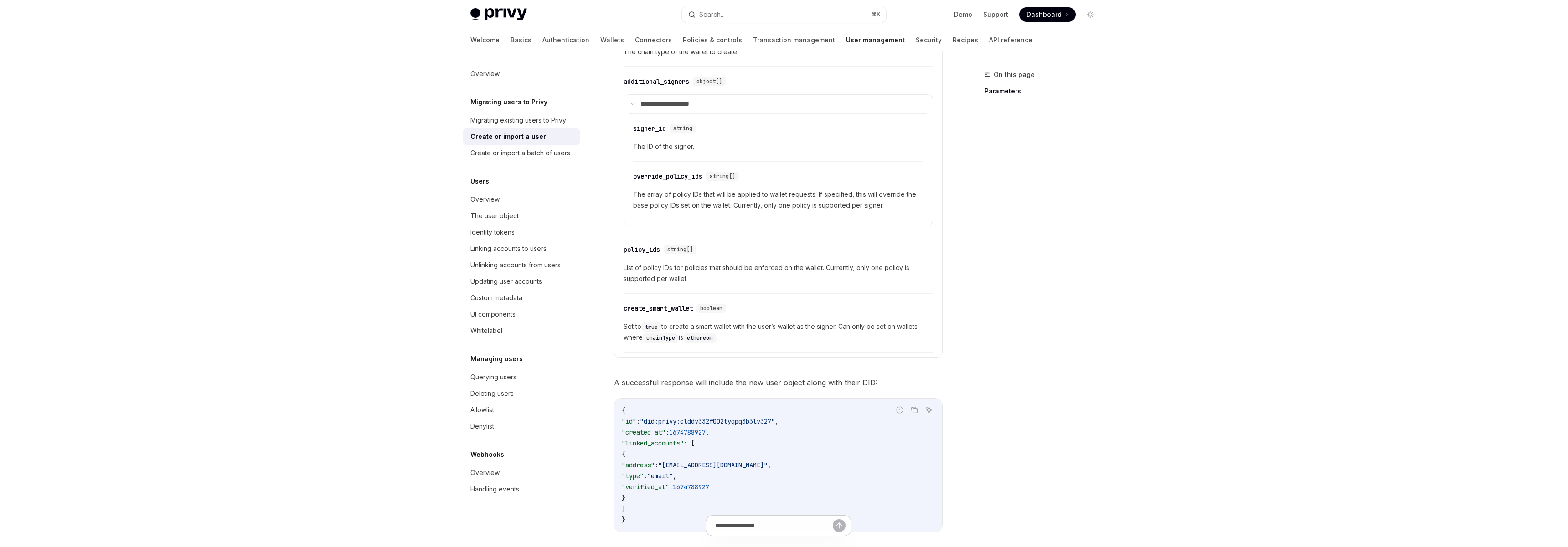
scroll to position [304, 0]
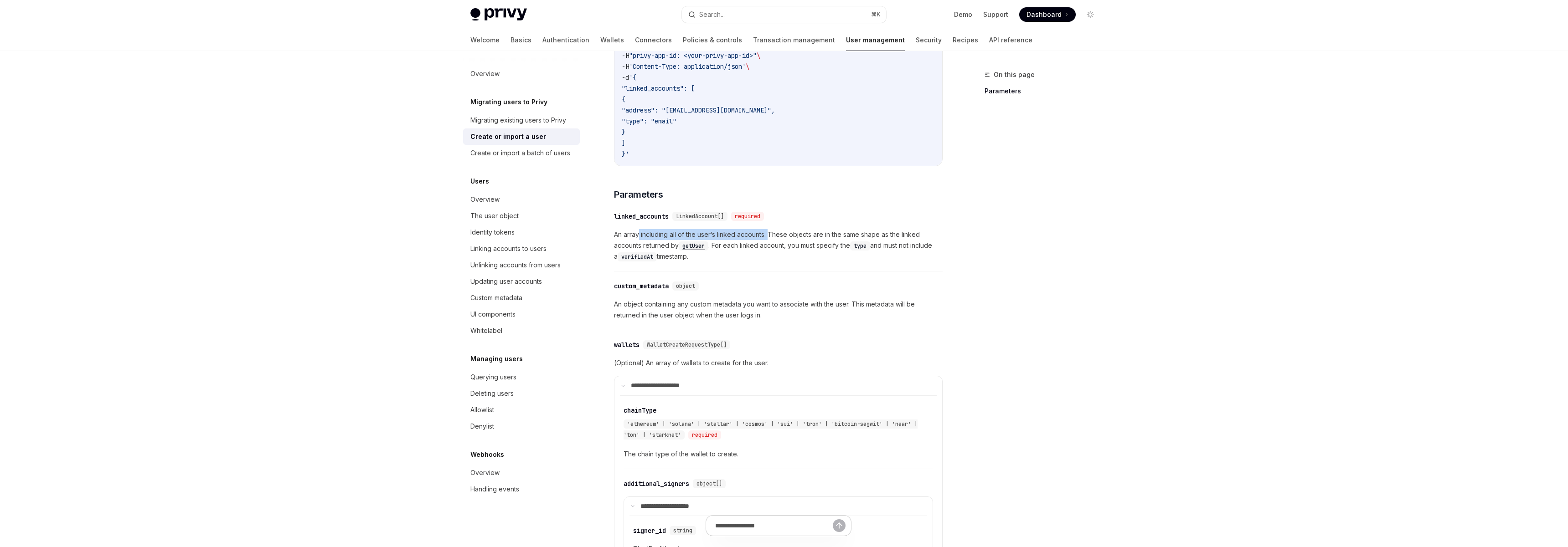
drag, startPoint x: 639, startPoint y: 222, endPoint x: 770, endPoint y: 226, distance: 131.1
click at [770, 229] on span "An array including all of the user’s linked accounts. These objects are in the …" at bounding box center [779, 246] width 329 height 33
drag, startPoint x: 751, startPoint y: 223, endPoint x: 795, endPoint y: 236, distance: 45.9
click at [795, 236] on span "An array including all of the user’s linked accounts. These objects are in the …" at bounding box center [779, 246] width 329 height 33
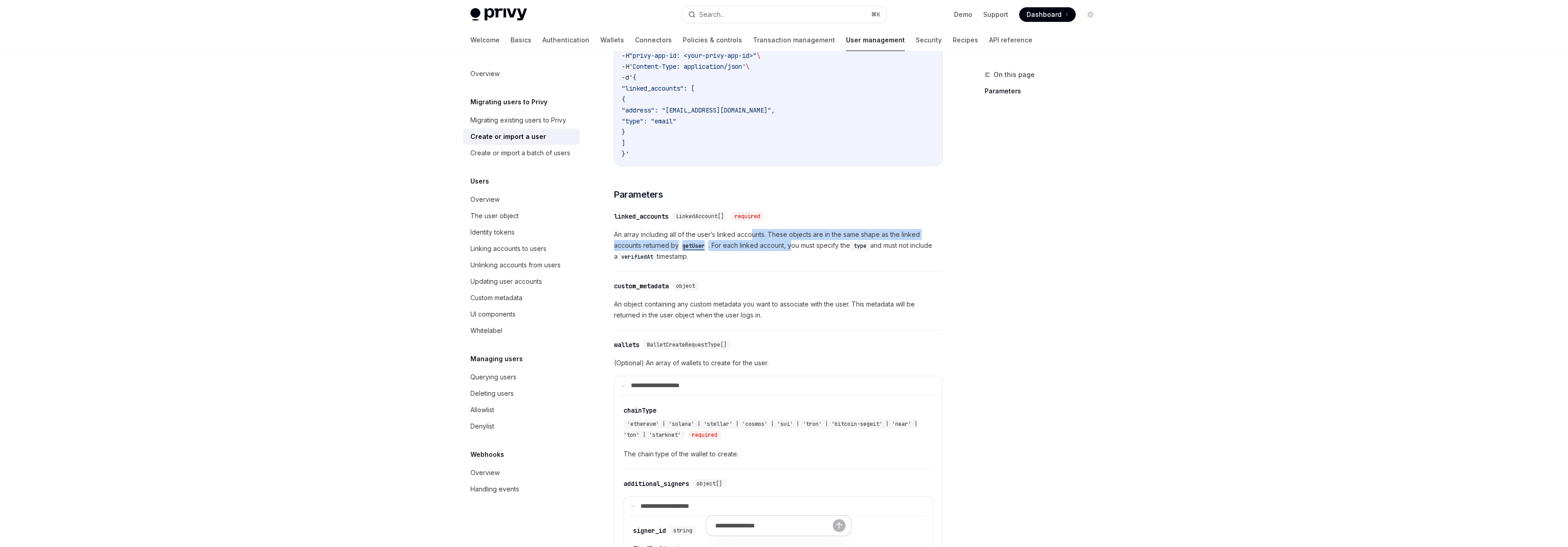
click at [795, 236] on span "An array including all of the user’s linked accounts. These objects are in the …" at bounding box center [779, 246] width 329 height 33
click at [799, 280] on div "​ custom_metadata object" at bounding box center [774, 286] width 320 height 11
click at [657, 212] on div "linked_accounts" at bounding box center [642, 216] width 55 height 9
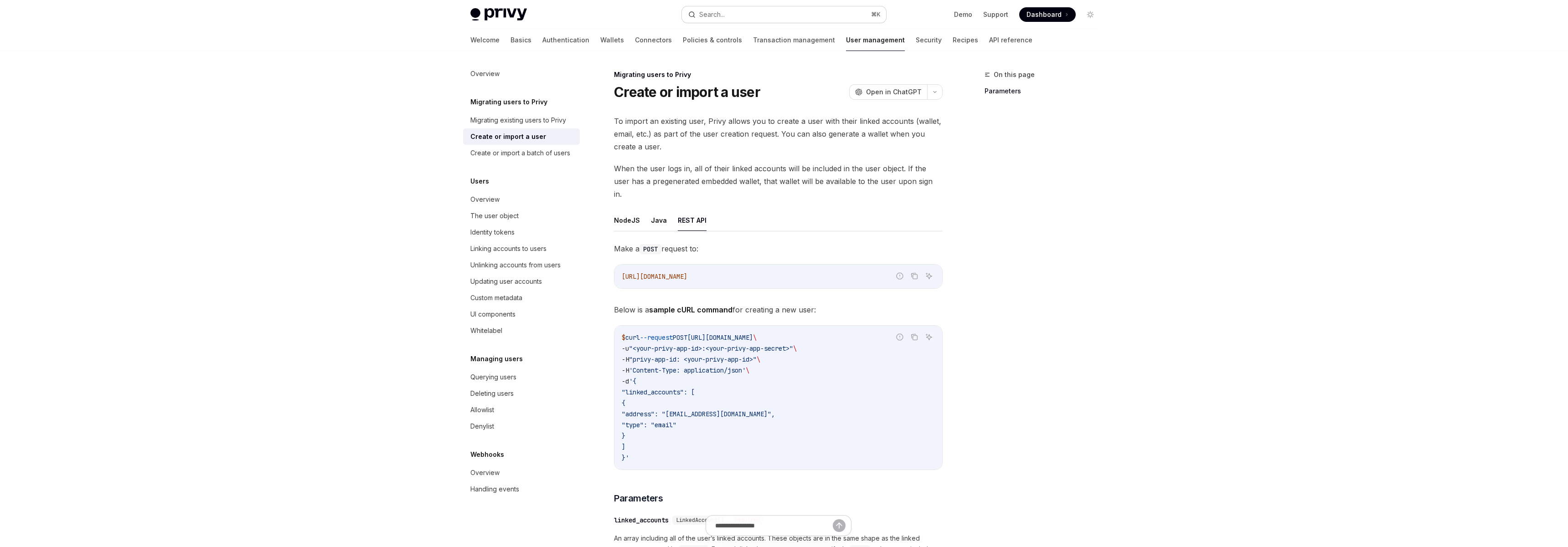
click at [736, 17] on button "Search... ⌘ K" at bounding box center [783, 14] width 204 height 16
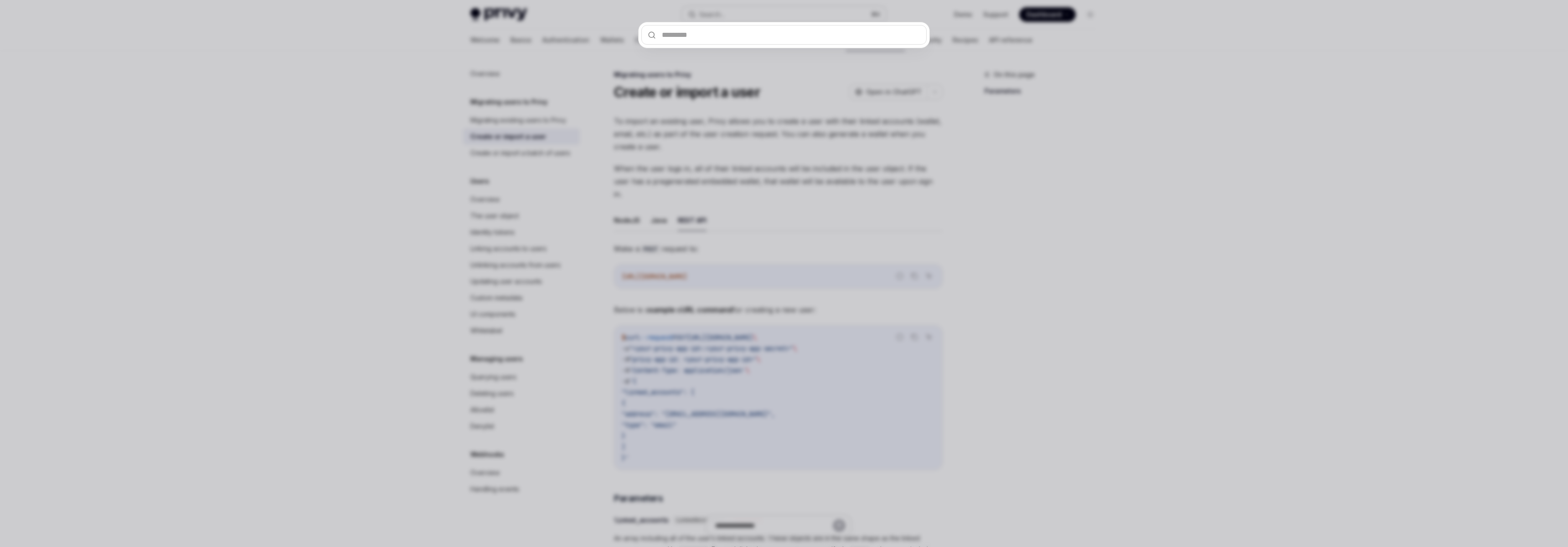
type input "**********"
type textarea "*"
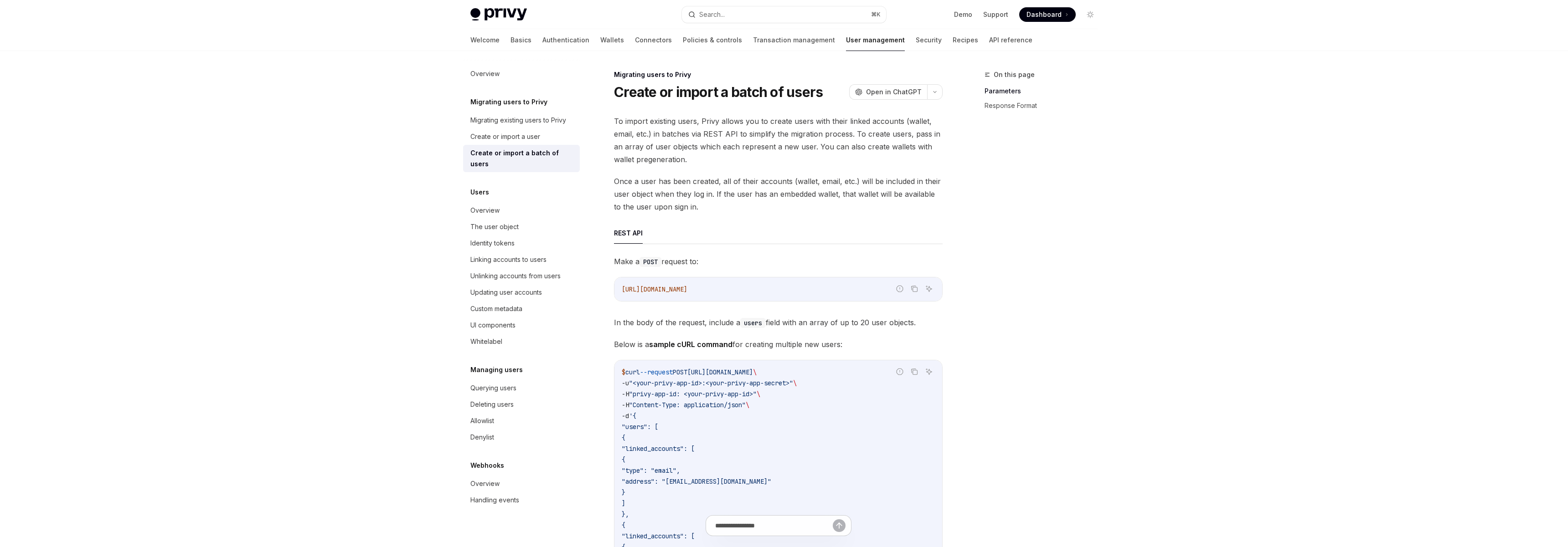
scroll to position [51, 0]
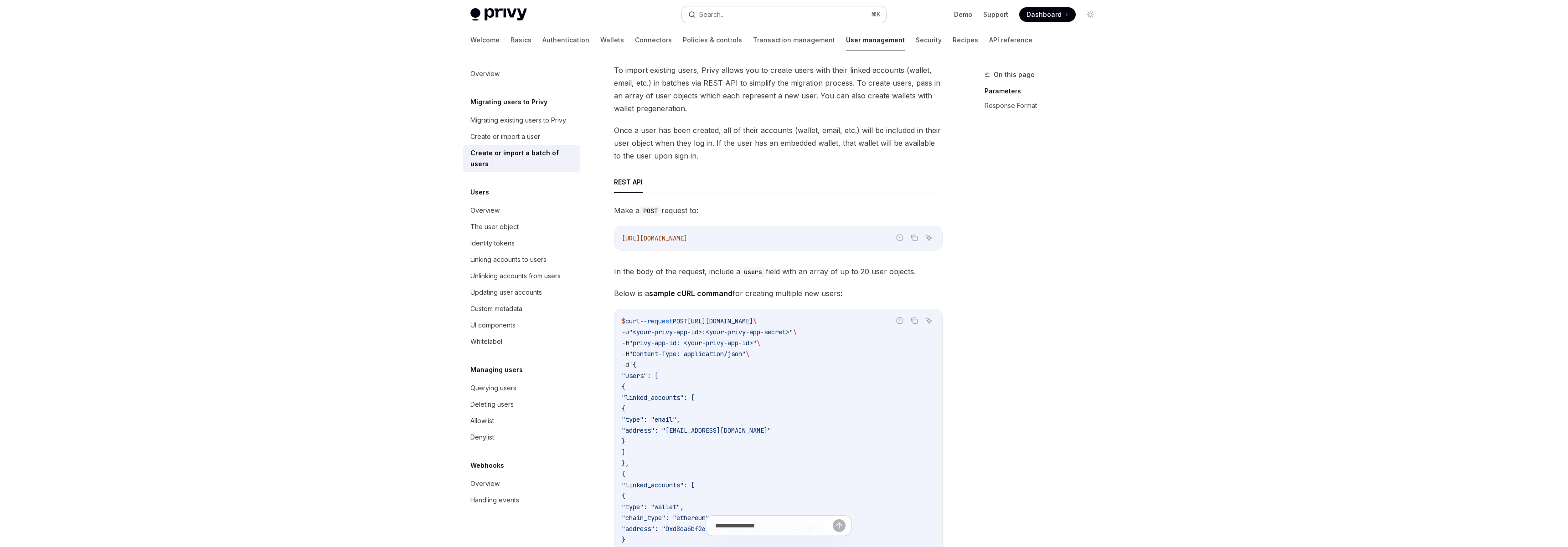
click at [730, 20] on button "Search... ⌘ K" at bounding box center [783, 14] width 204 height 16
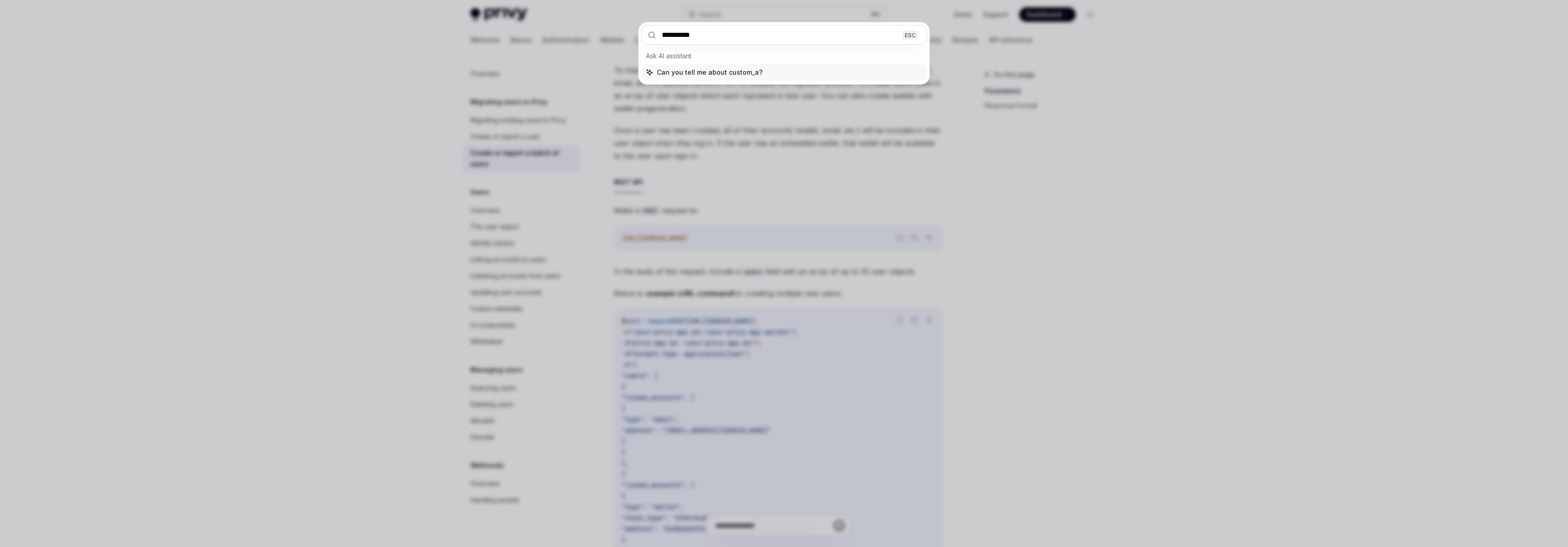
type input "**********"
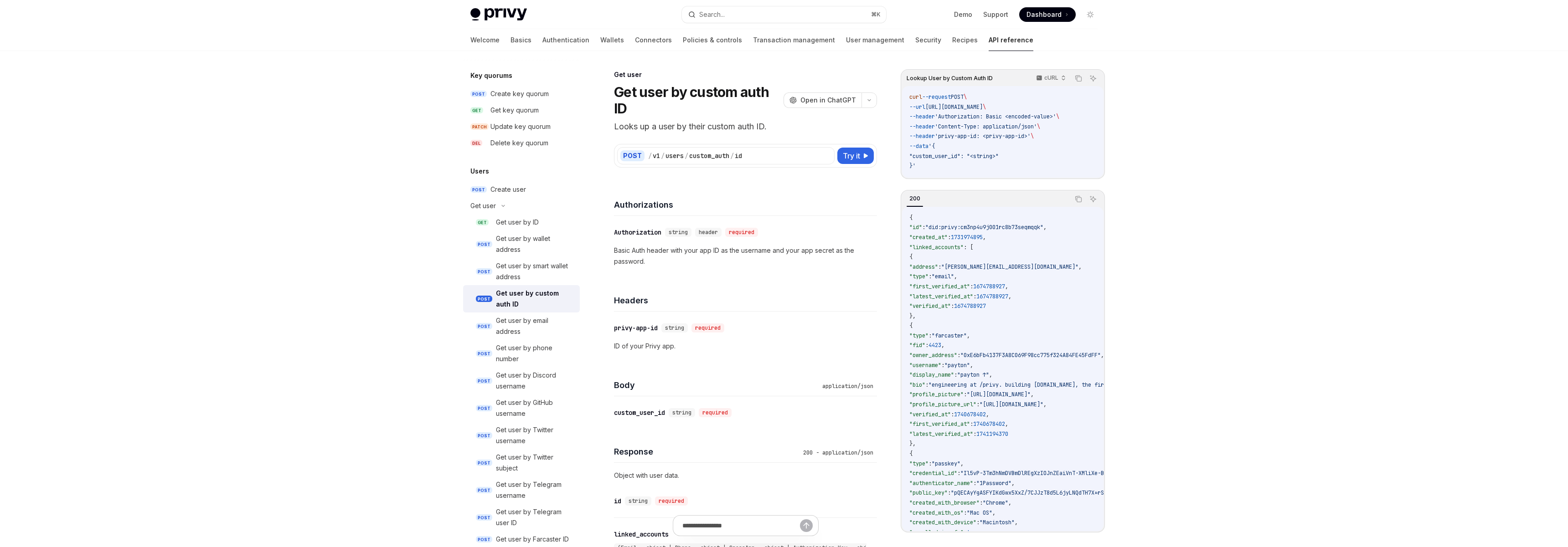
click at [557, 297] on div "Get user by custom auth ID" at bounding box center [535, 299] width 79 height 22
type textarea "*"
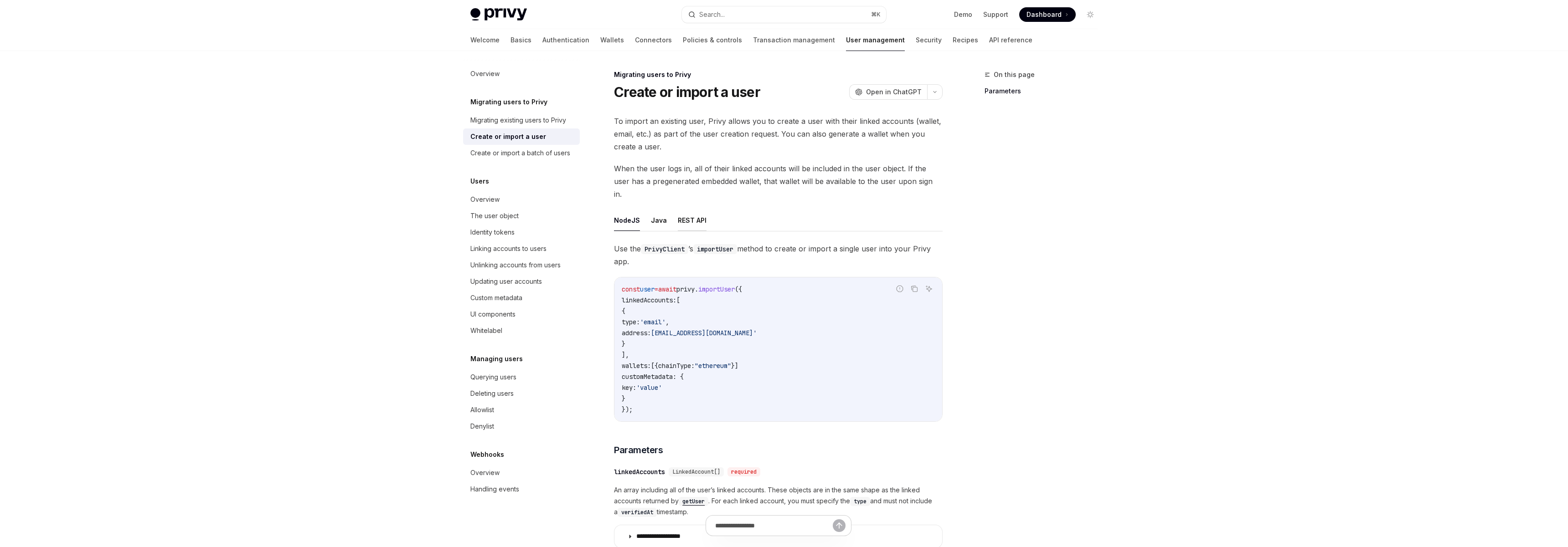
click at [688, 209] on button "REST API" at bounding box center [692, 220] width 29 height 21
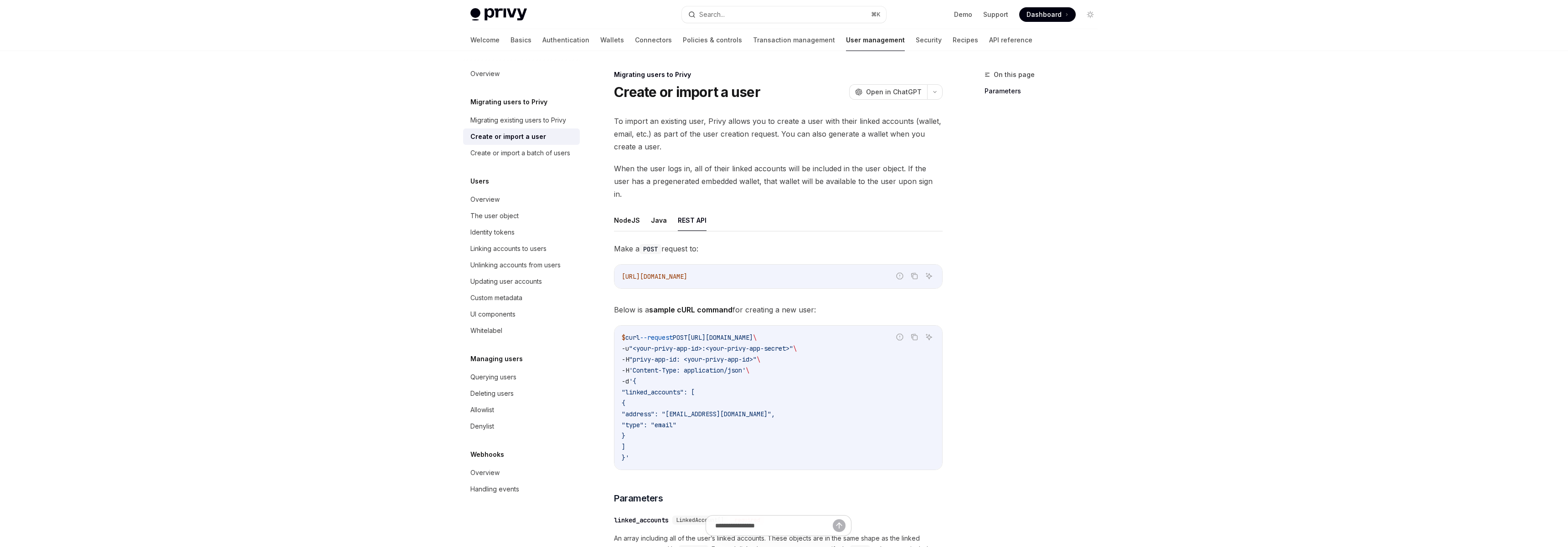
type textarea "*"
click at [937, 91] on icon "button" at bounding box center [935, 92] width 11 height 4
click at [1005, 221] on div "On this page Parameters" at bounding box center [1036, 308] width 139 height 478
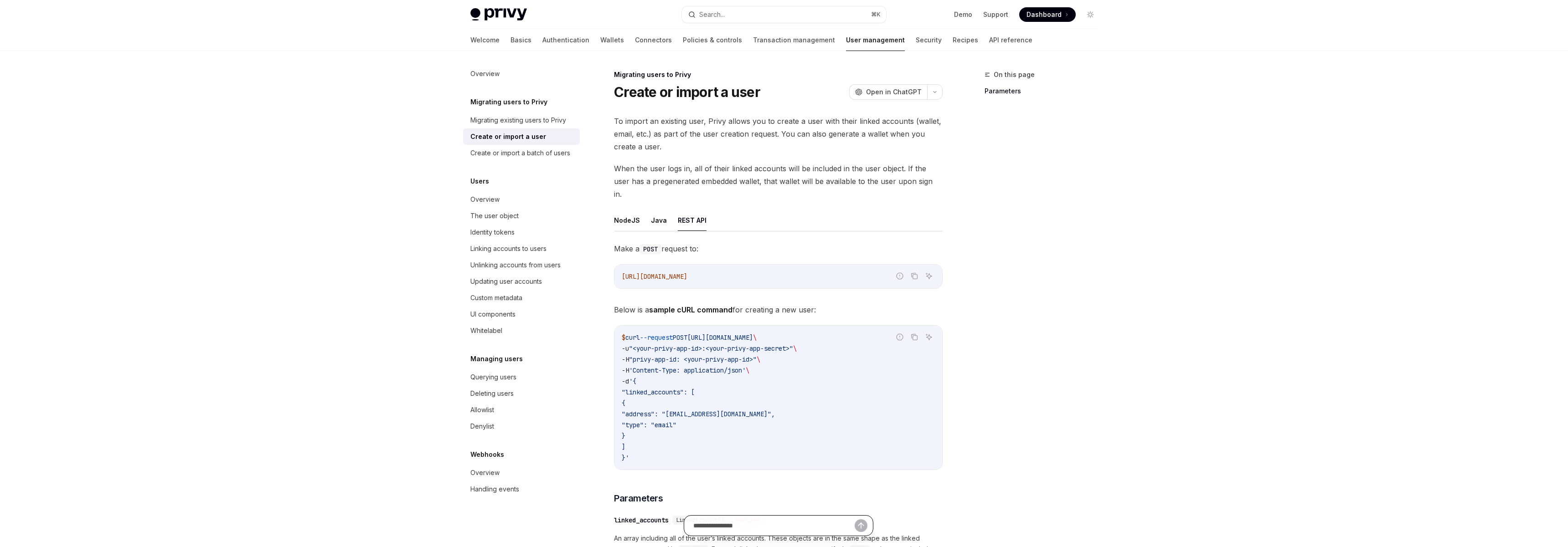
click at [787, 522] on input "text" at bounding box center [774, 526] width 161 height 20
paste input "**********"
type input "**********"
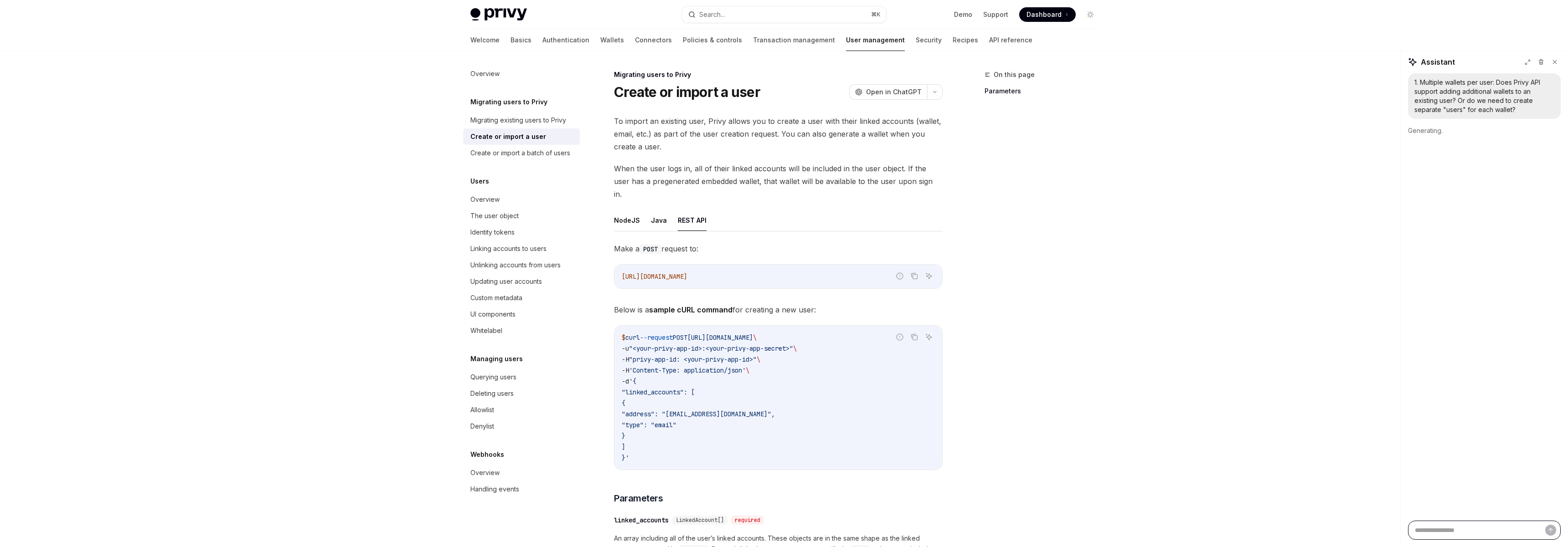
scroll to position [0, 0]
click at [1413, 176] on div "1. Multiple wallets per user: Does Privy API support adding additional wallets …" at bounding box center [1484, 297] width 167 height 447
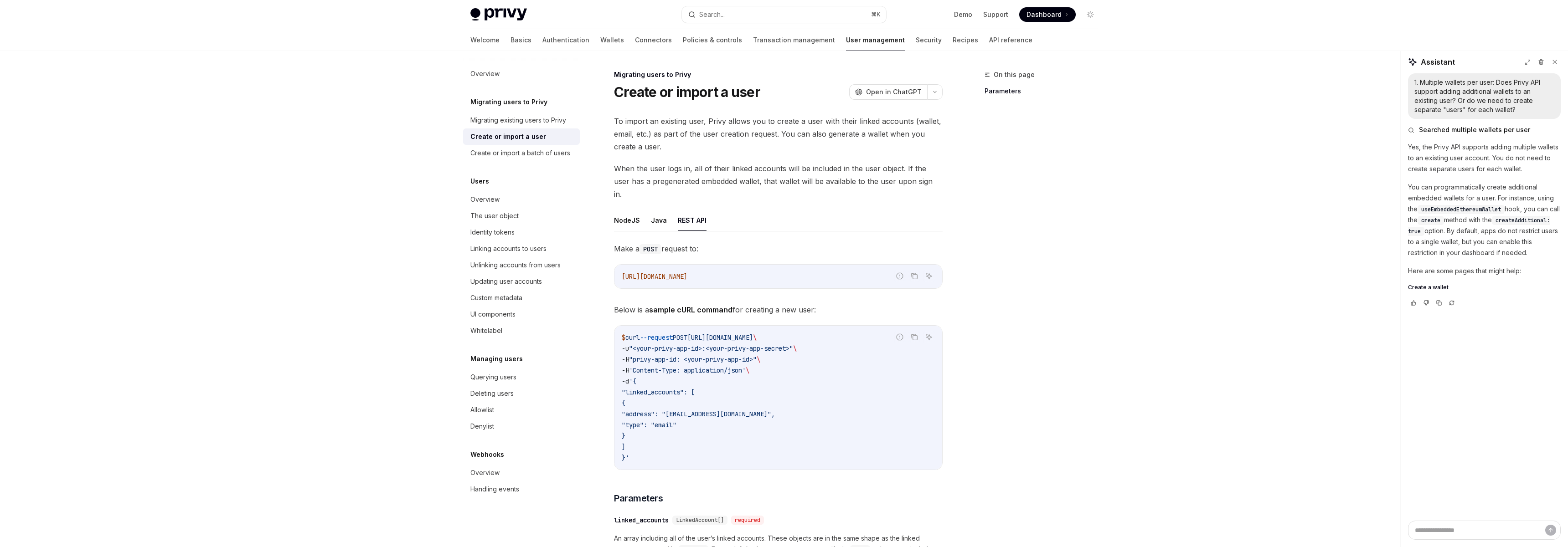
type textarea "*"
copy p "Yes, the Privy API supports adding multiple wallets to an existing user account…"
drag, startPoint x: 1409, startPoint y: 150, endPoint x: 1549, endPoint y: 173, distance: 141.9
click at [1549, 173] on p "Yes, the Privy API supports adding multiple wallets to an existing user account…" at bounding box center [1484, 158] width 153 height 33
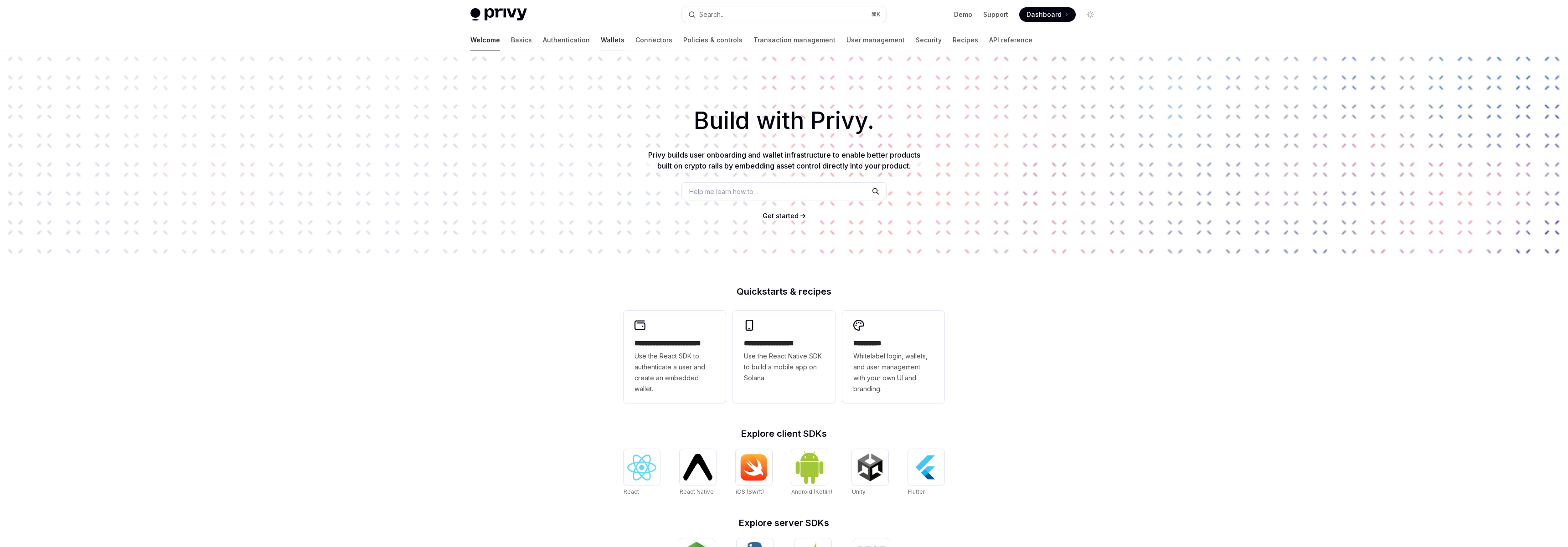
click at [601, 40] on link "Wallets" at bounding box center [612, 40] width 24 height 22
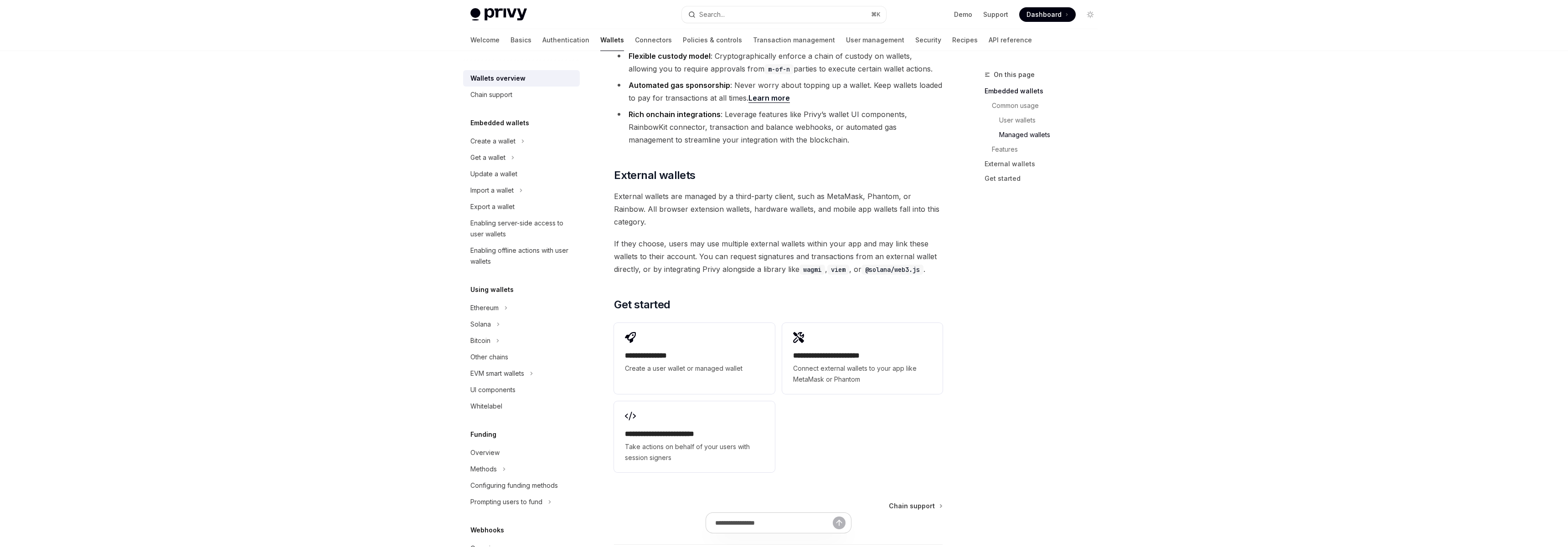
scroll to position [1278, 0]
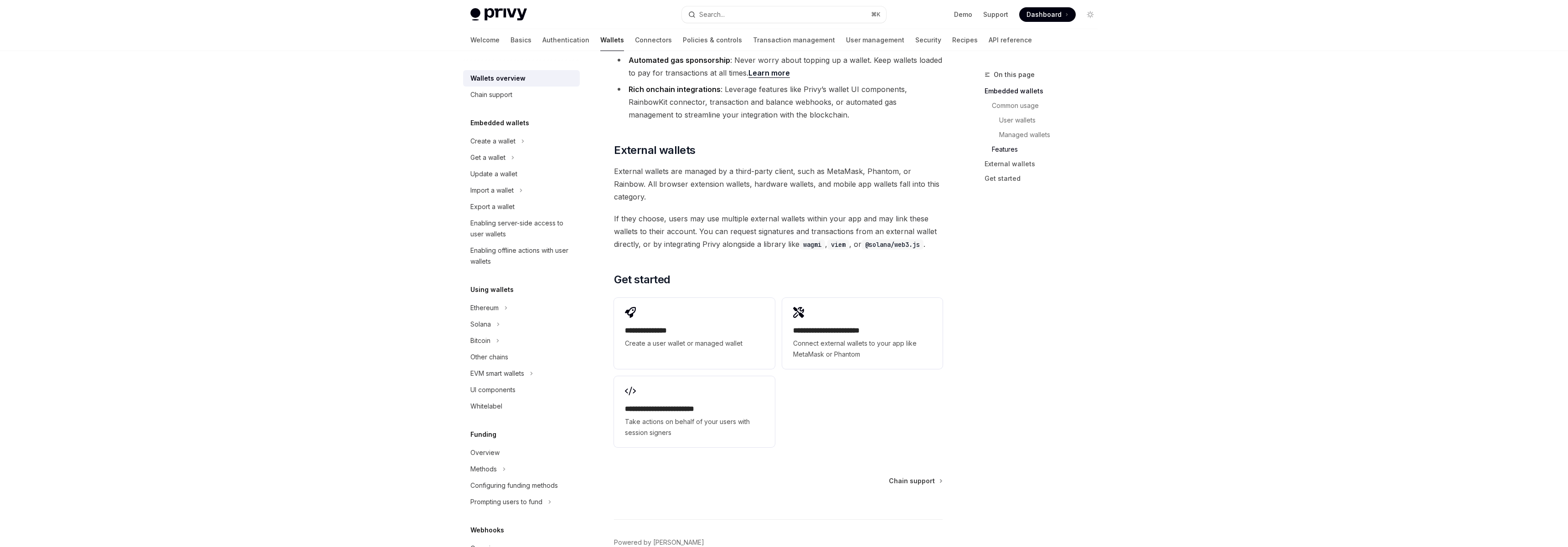
click at [687, 326] on h2 "**********" at bounding box center [695, 331] width 139 height 11
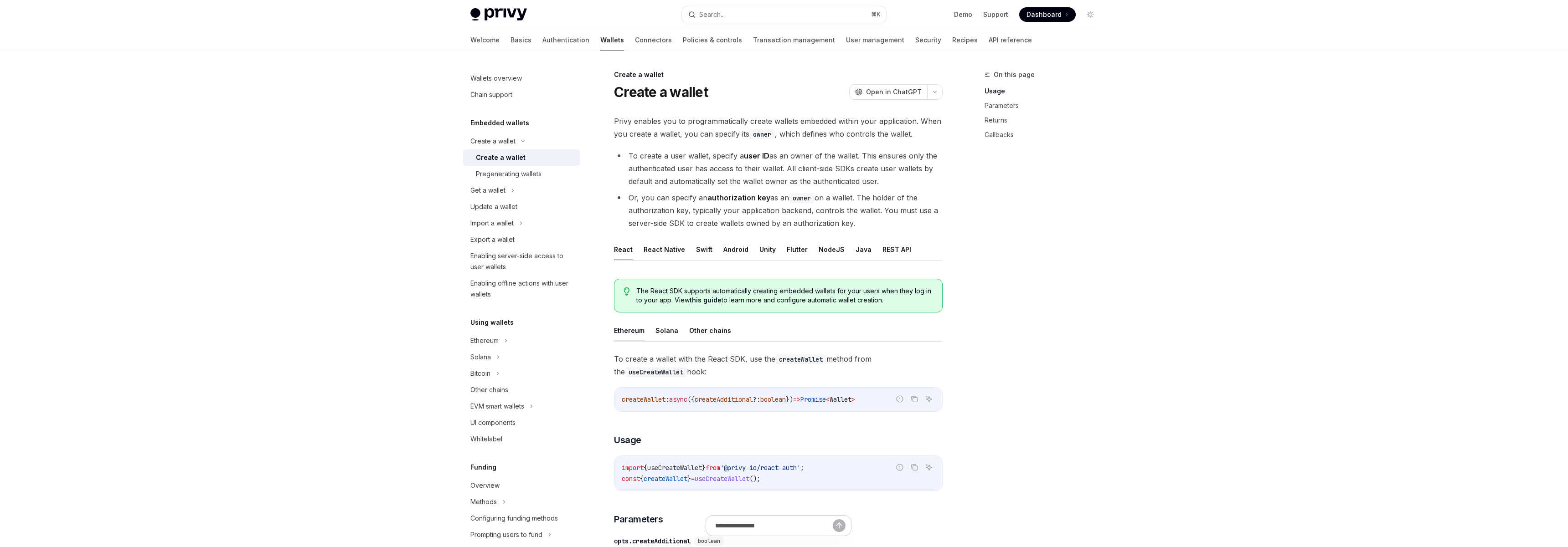
scroll to position [19, 0]
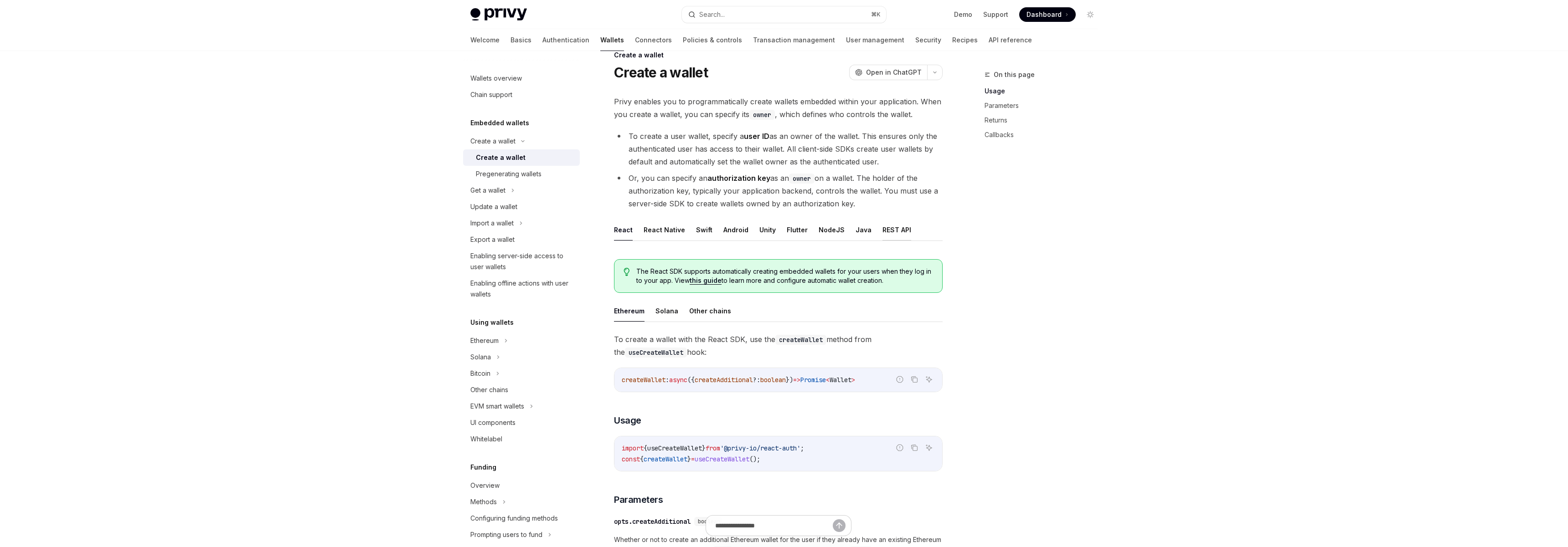
click at [890, 228] on button "REST API" at bounding box center [897, 229] width 29 height 21
type textarea "*"
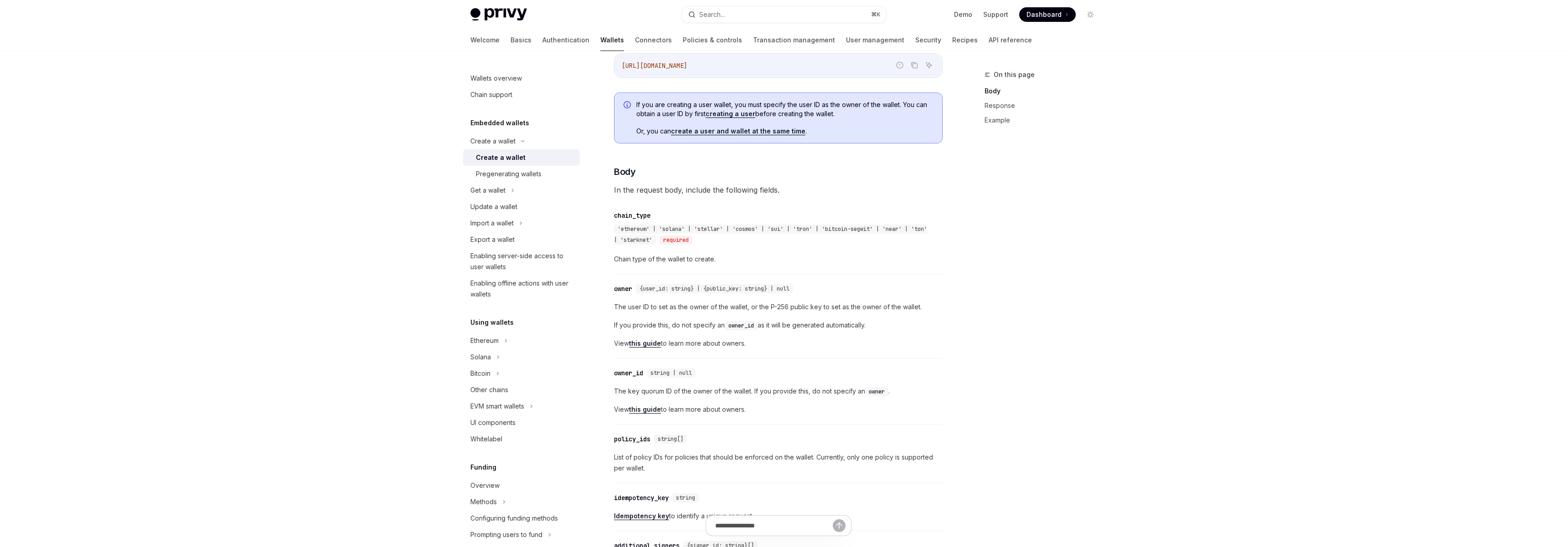
scroll to position [242, 0]
drag, startPoint x: 614, startPoint y: 288, endPoint x: 803, endPoint y: 288, distance: 189.0
click at [803, 288] on div "​ owner {user_id: string} | {public_key: string} | null" at bounding box center [774, 288] width 320 height 11
copy div "owner {user_id: string} | {public_key: string} | null"
drag, startPoint x: 876, startPoint y: 322, endPoint x: 607, endPoint y: 290, distance: 270.9
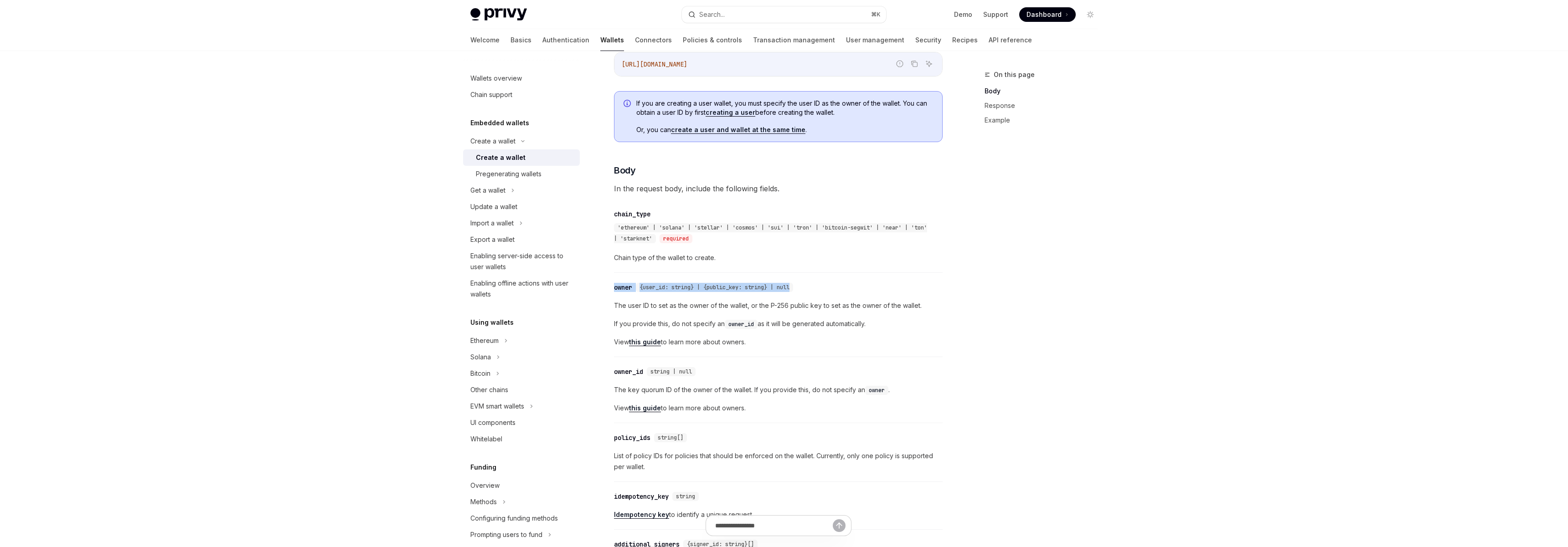
copy div "owner {user_id: string} | {public_key: string} | null The user ID to set as the…"
click at [705, 389] on span "The key quorum ID of the owner of the wallet. If you provide this, do not speci…" at bounding box center [779, 390] width 329 height 11
click at [713, 395] on div "The key quorum ID of the owner of the wallet. If you provide this, do not speci…" at bounding box center [779, 399] width 329 height 29
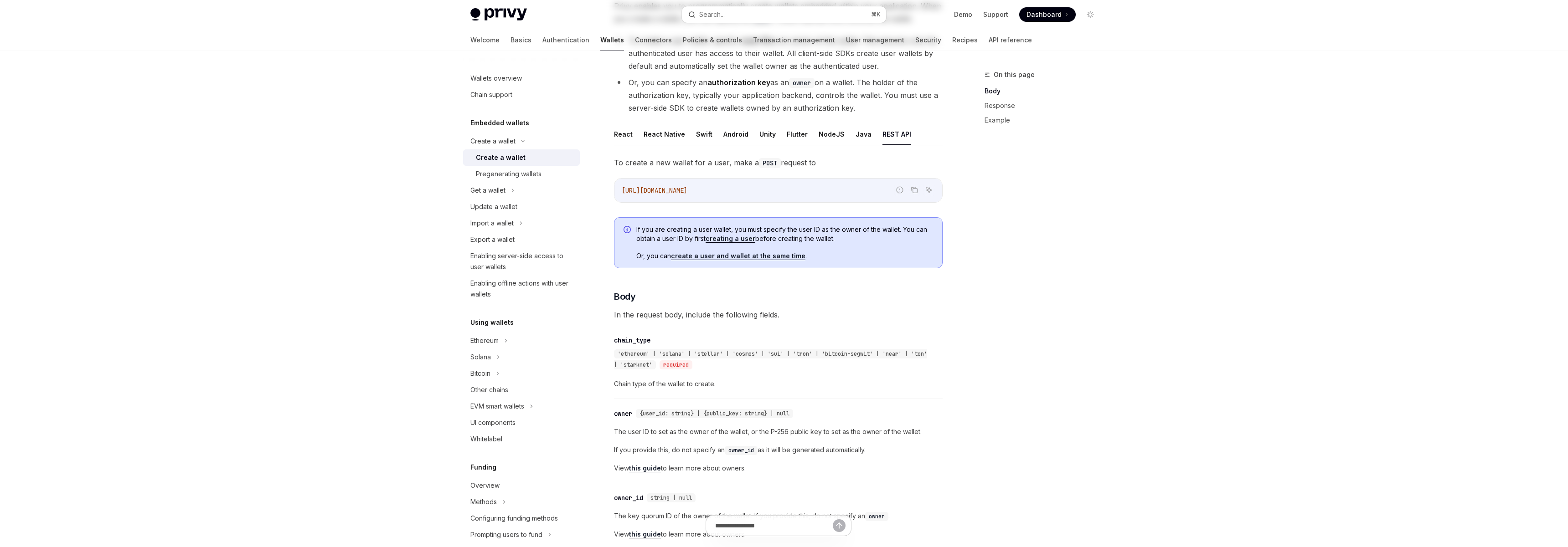
scroll to position [299, 0]
